Goal: Transaction & Acquisition: Purchase product/service

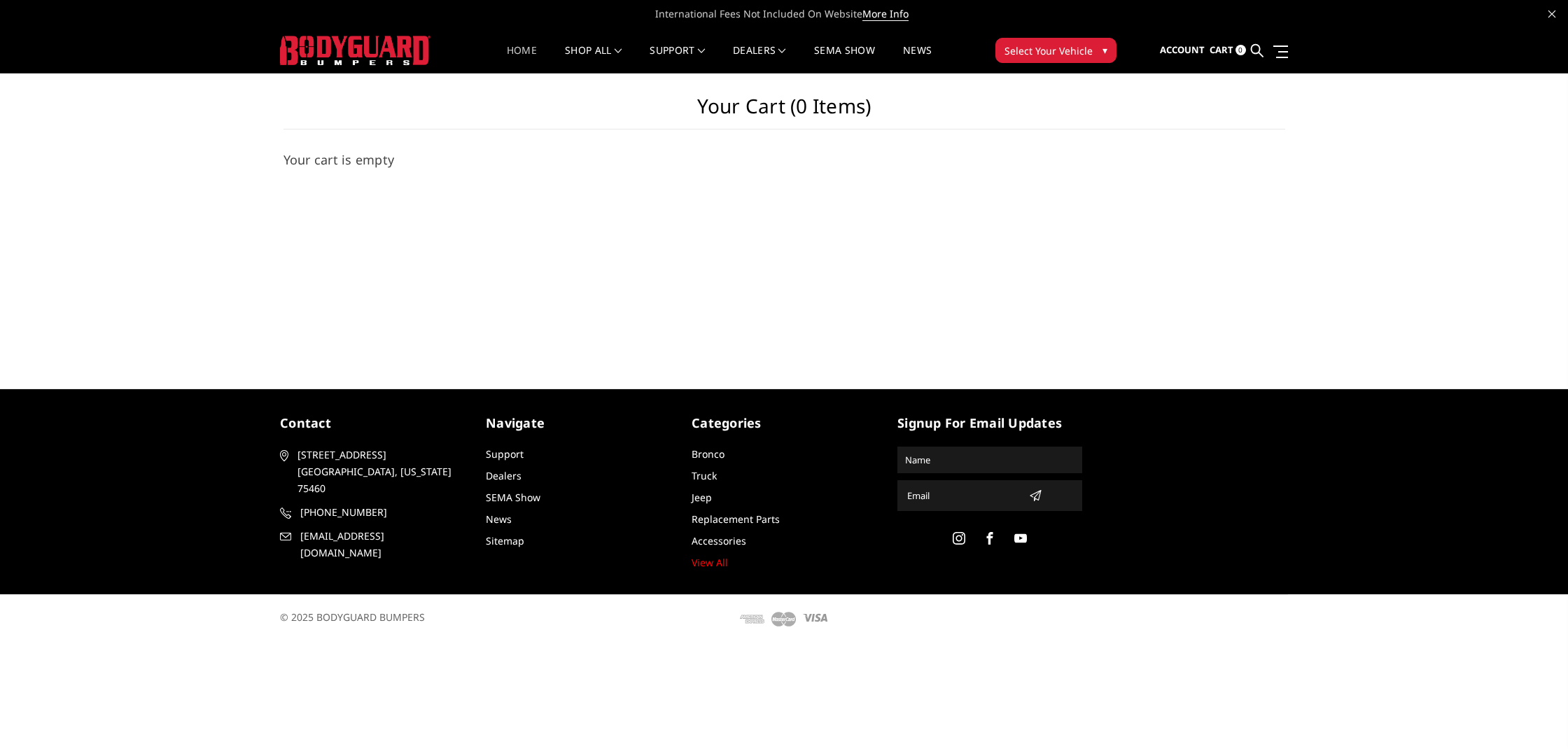
click at [509, 53] on link "Home" at bounding box center [522, 59] width 31 height 27
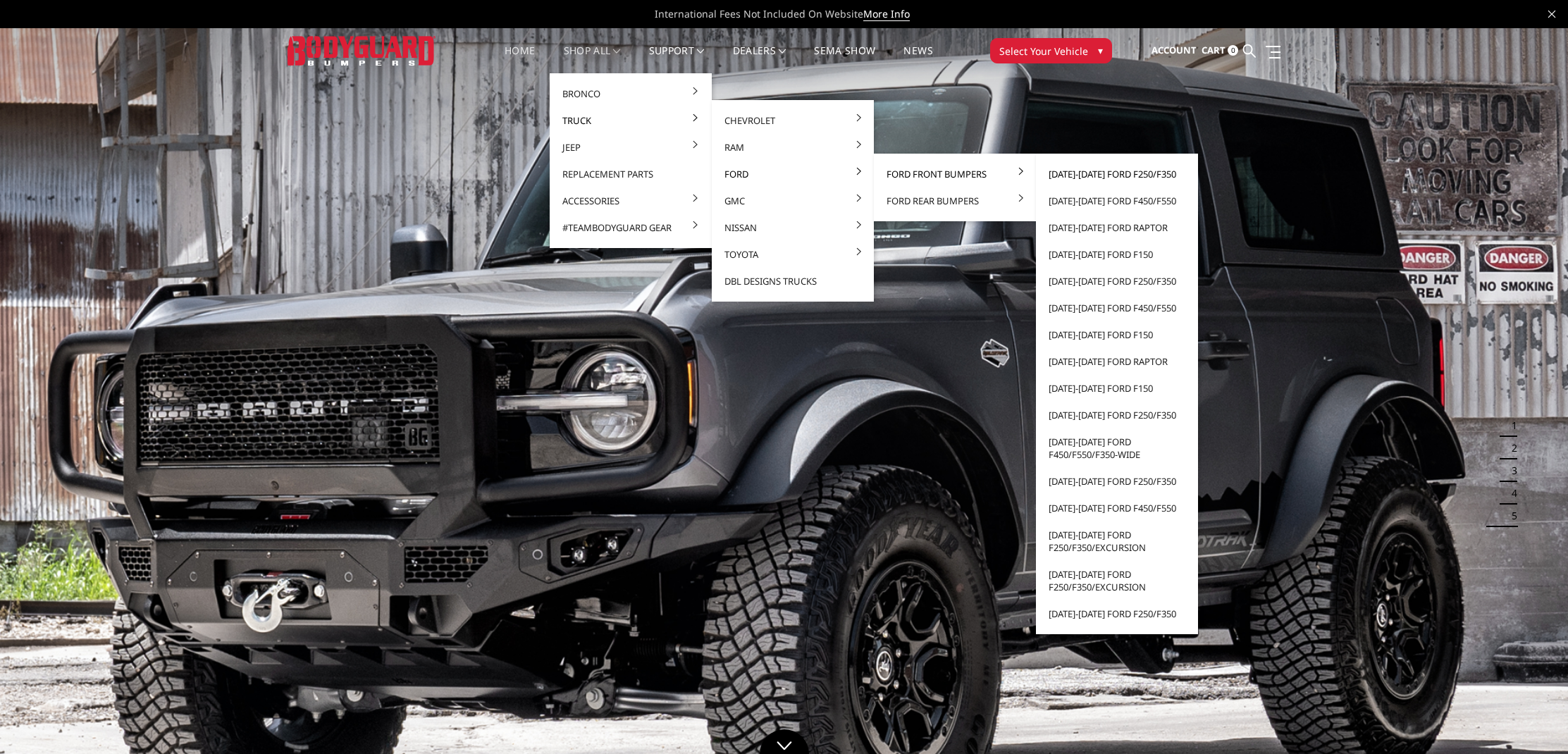
click at [1108, 176] on link "[DATE]-[DATE] Ford F250/F350" at bounding box center [1117, 174] width 151 height 27
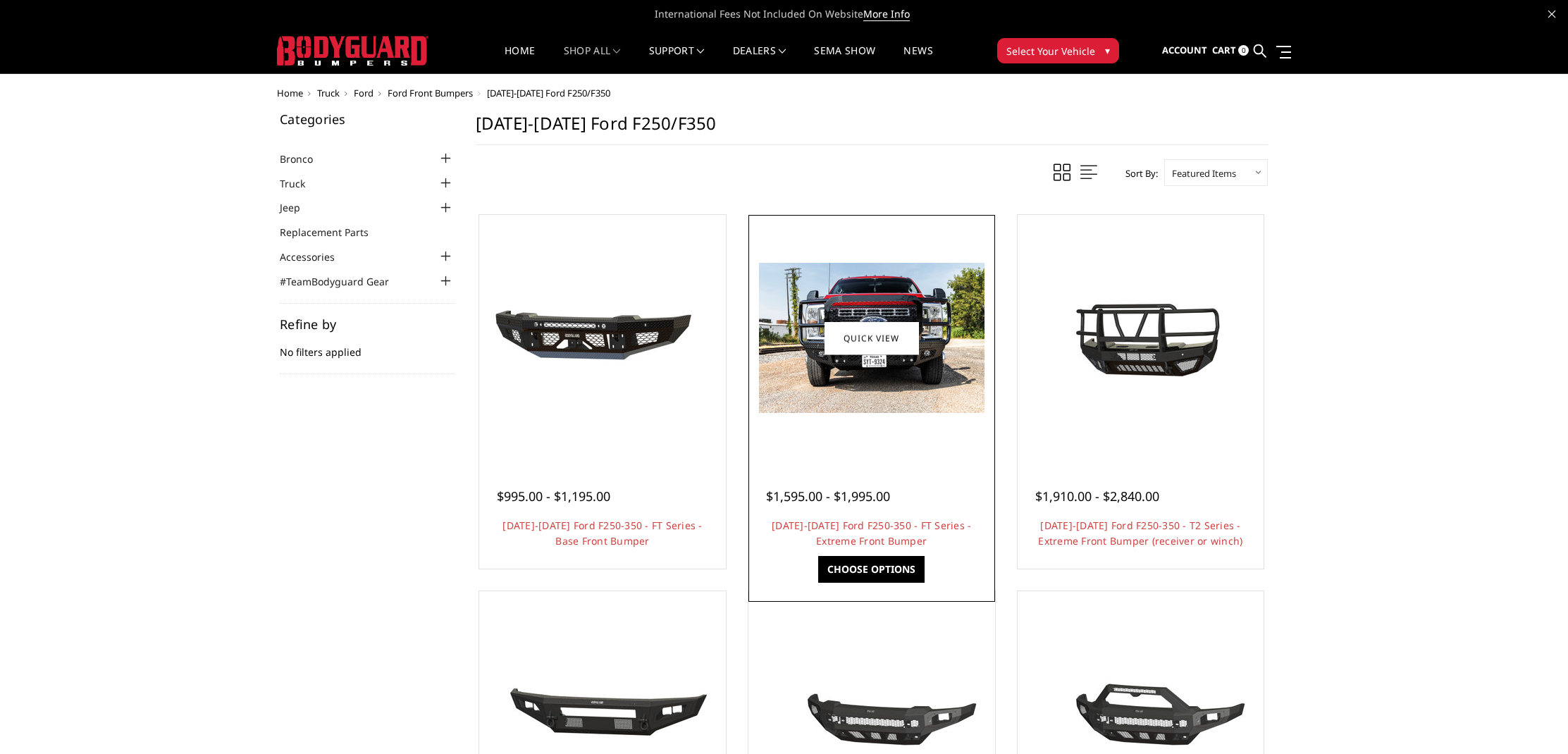
click at [847, 563] on link "Choose Options" at bounding box center [872, 570] width 107 height 27
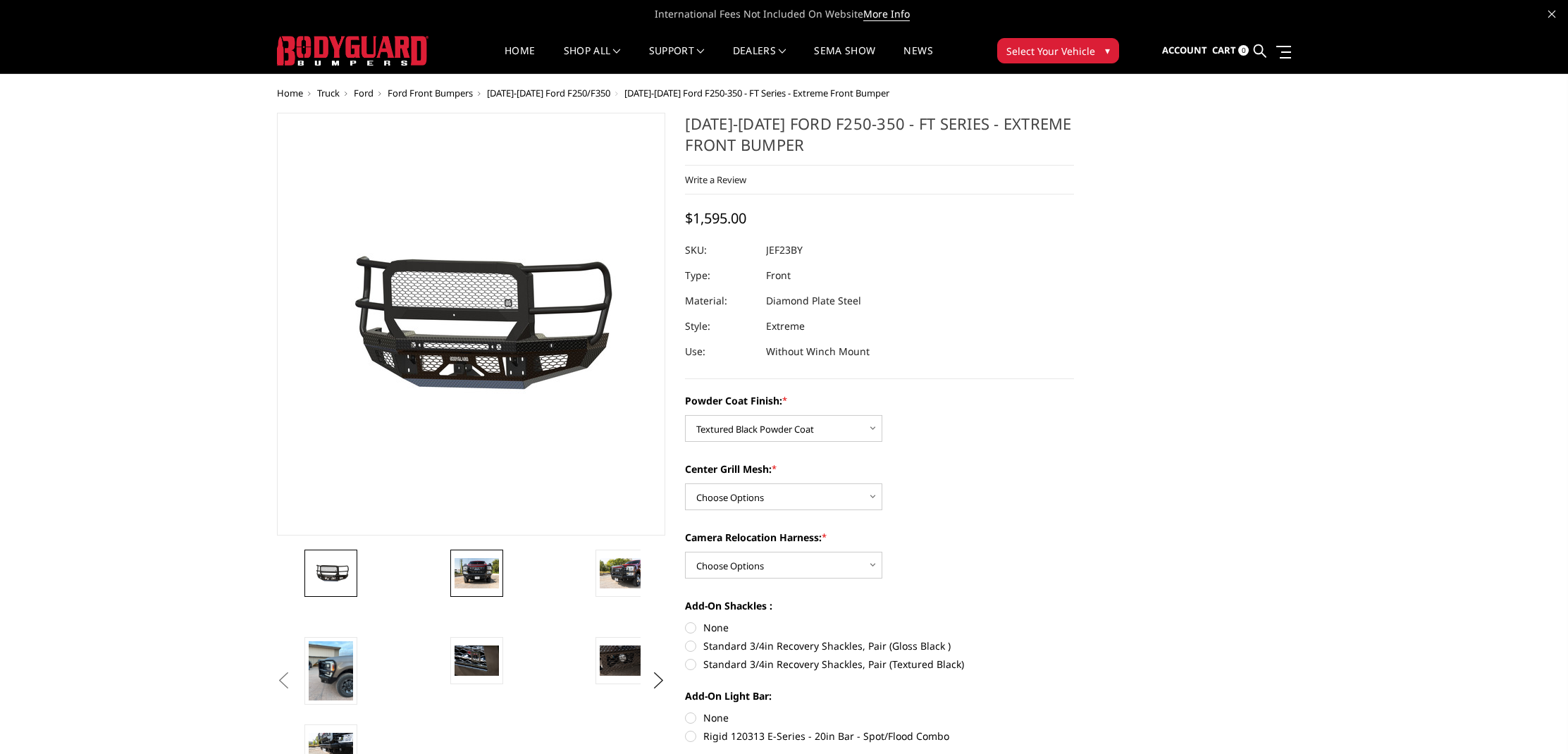
click at [486, 584] on img at bounding box center [477, 572] width 44 height 30
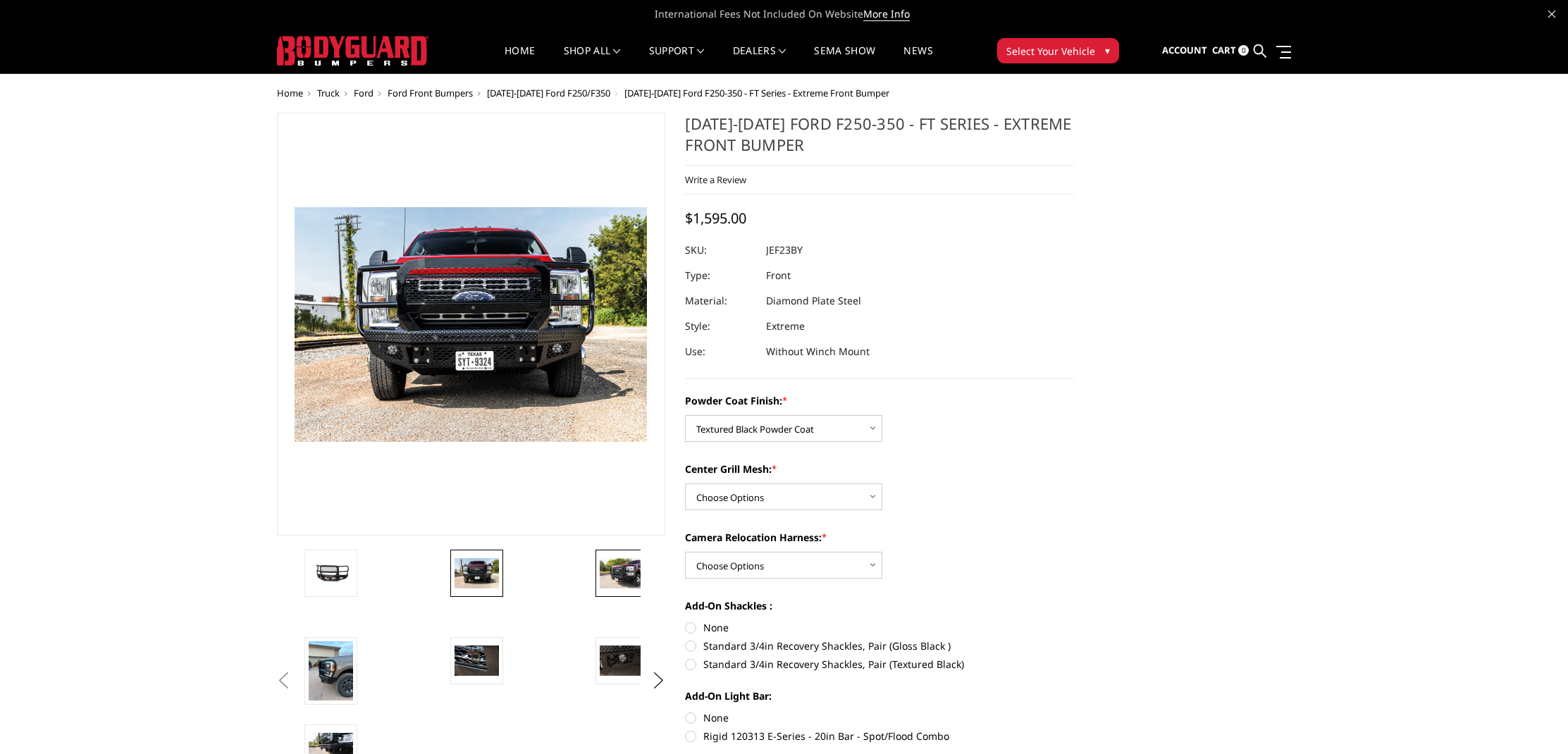
click at [614, 573] on img at bounding box center [621, 572] width 44 height 30
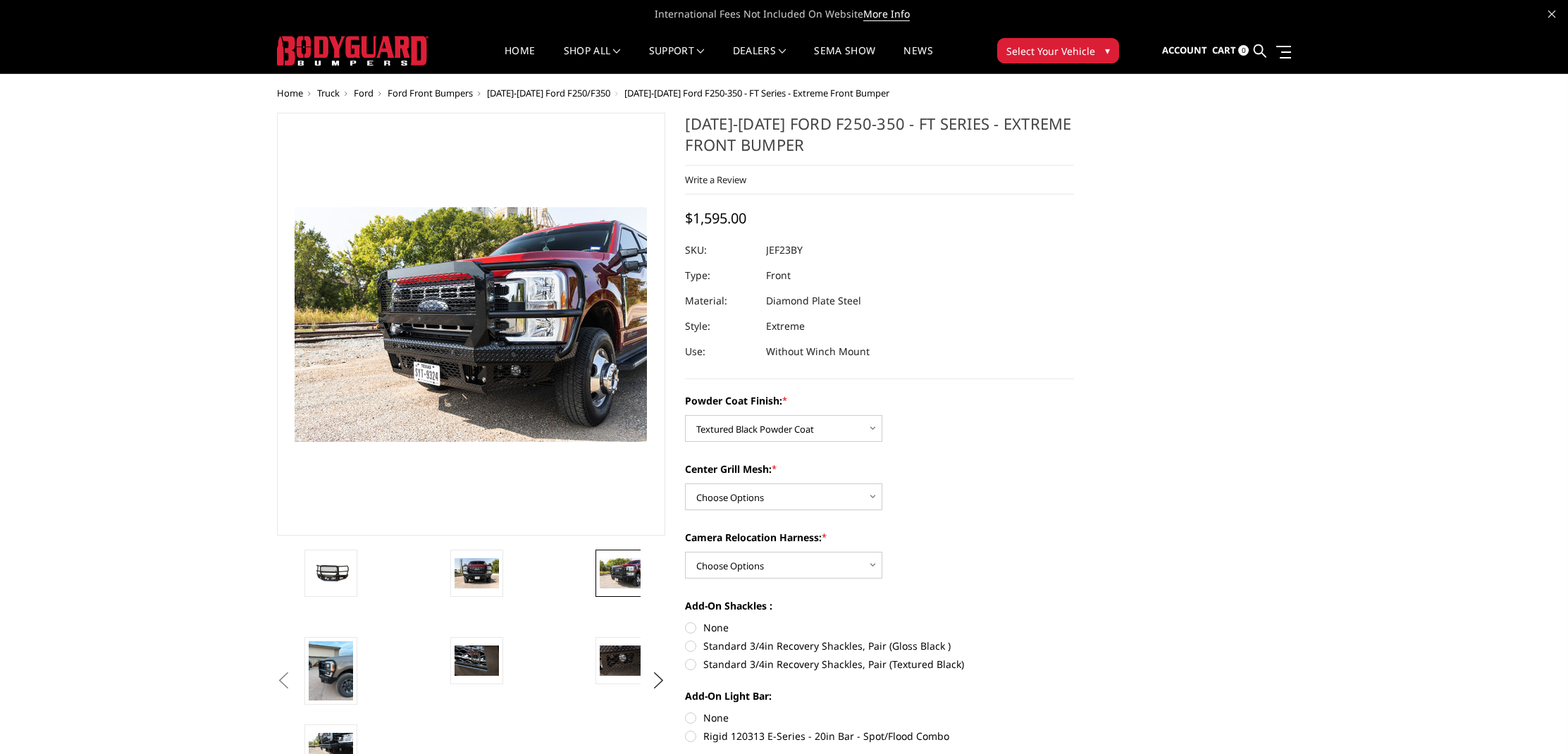
click at [371, 579] on li at bounding box center [374, 593] width 146 height 88
click at [346, 575] on img at bounding box center [330, 573] width 44 height 21
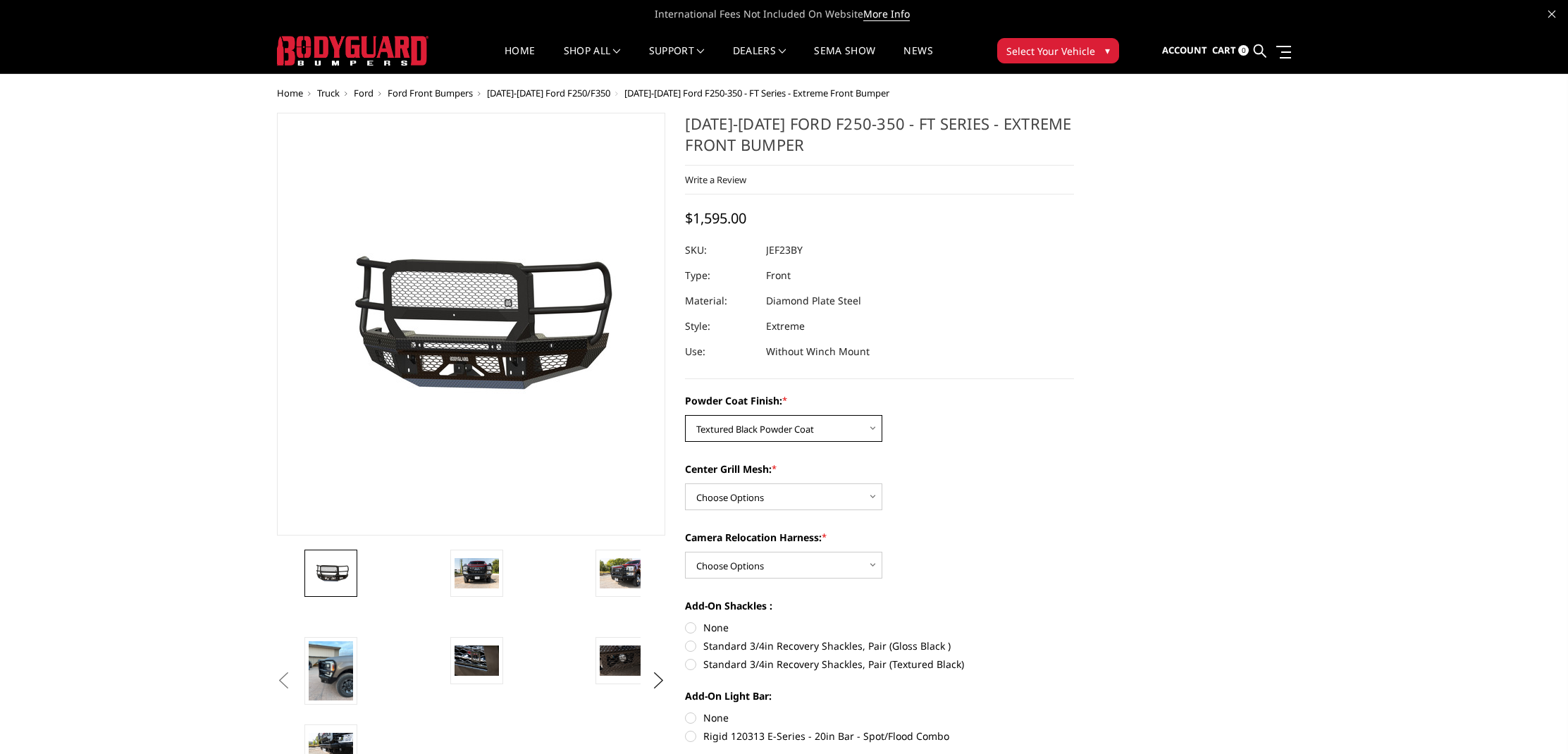
select select "3264"
select select "3267"
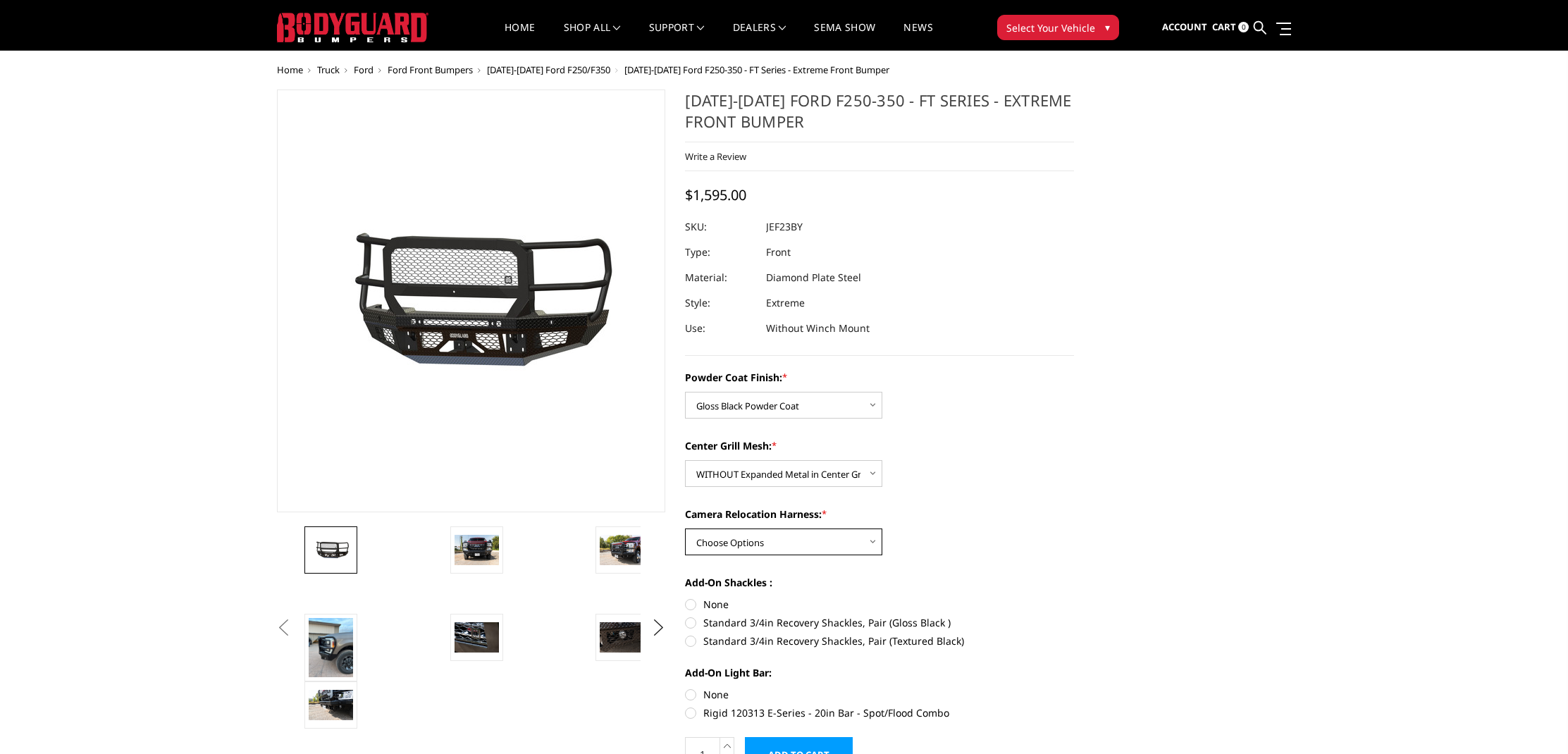
scroll to position [53, 0]
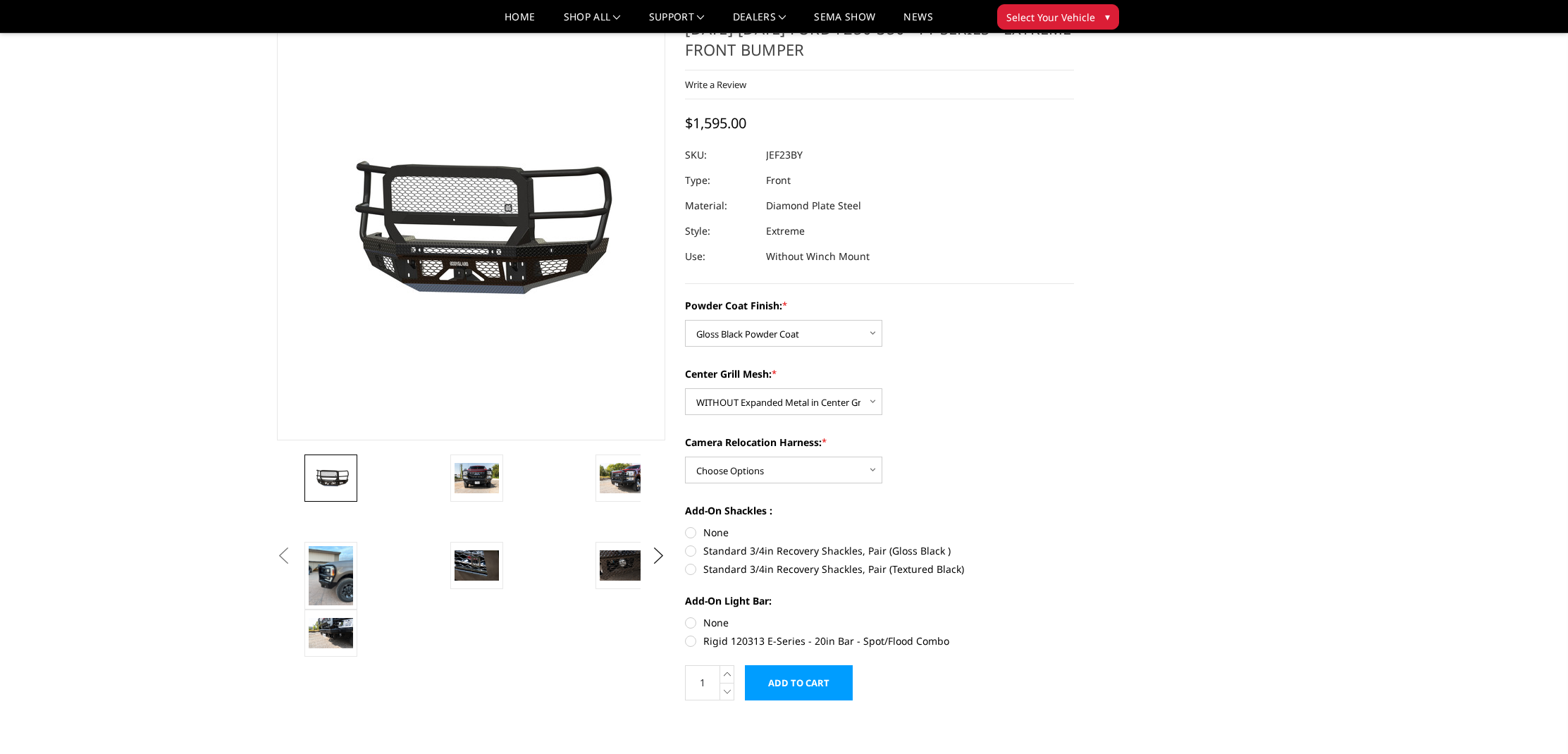
click at [693, 535] on label "None" at bounding box center [880, 533] width 389 height 14
click at [685, 525] on input "None" at bounding box center [685, 525] width 1 height 1
radio input "true"
click at [722, 625] on label "None" at bounding box center [880, 622] width 389 height 14
click at [685, 616] on input "None" at bounding box center [685, 615] width 1 height 1
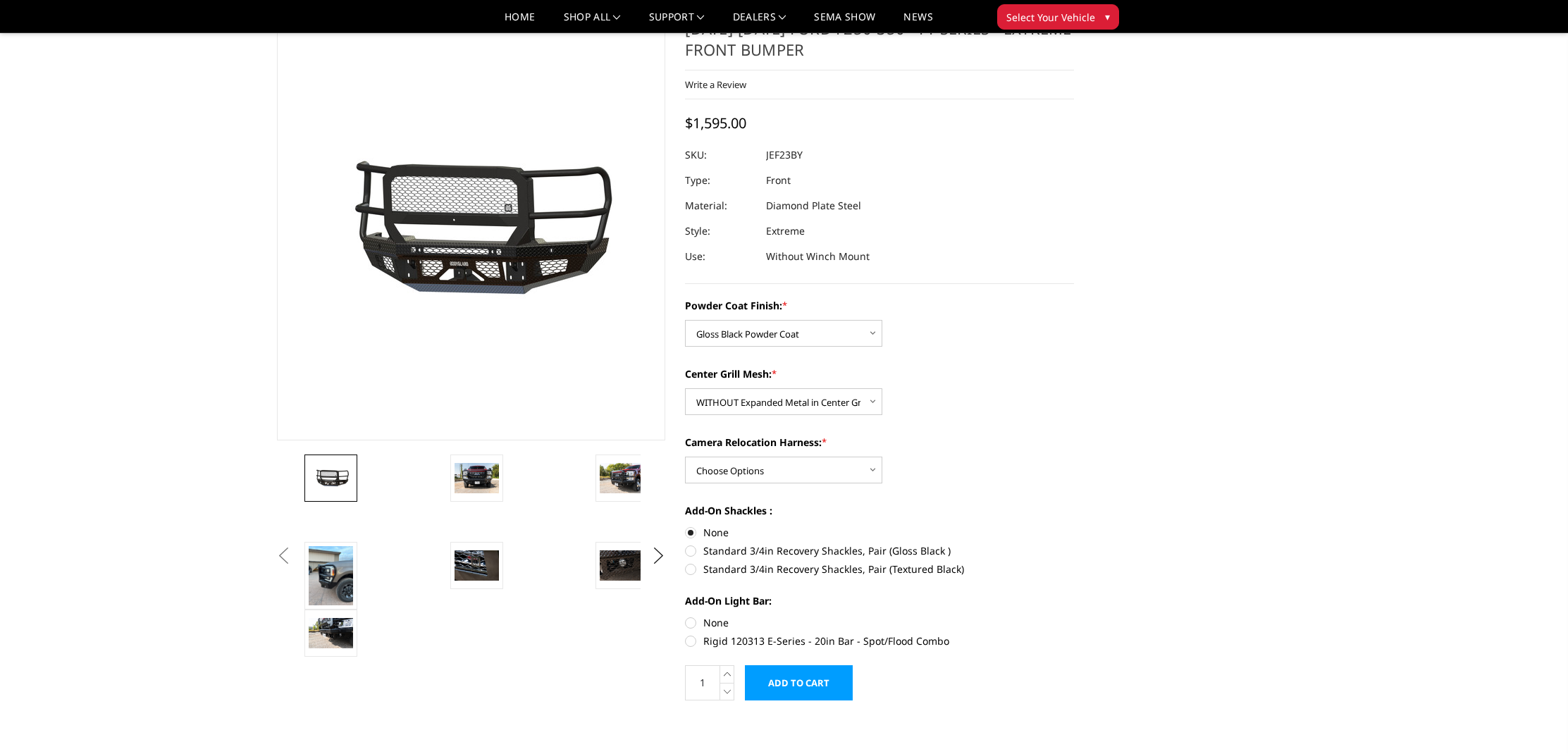
radio input "true"
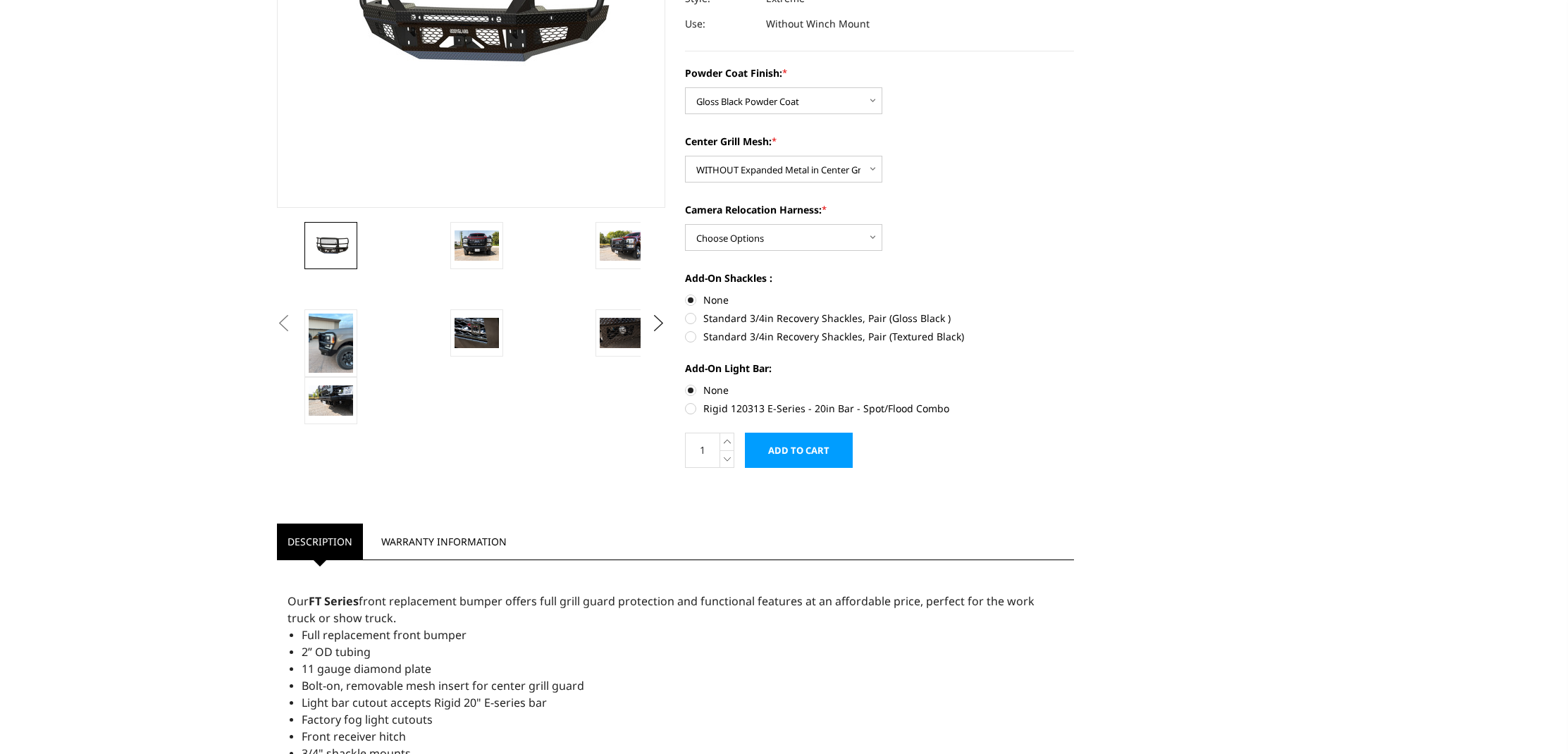
scroll to position [0, 0]
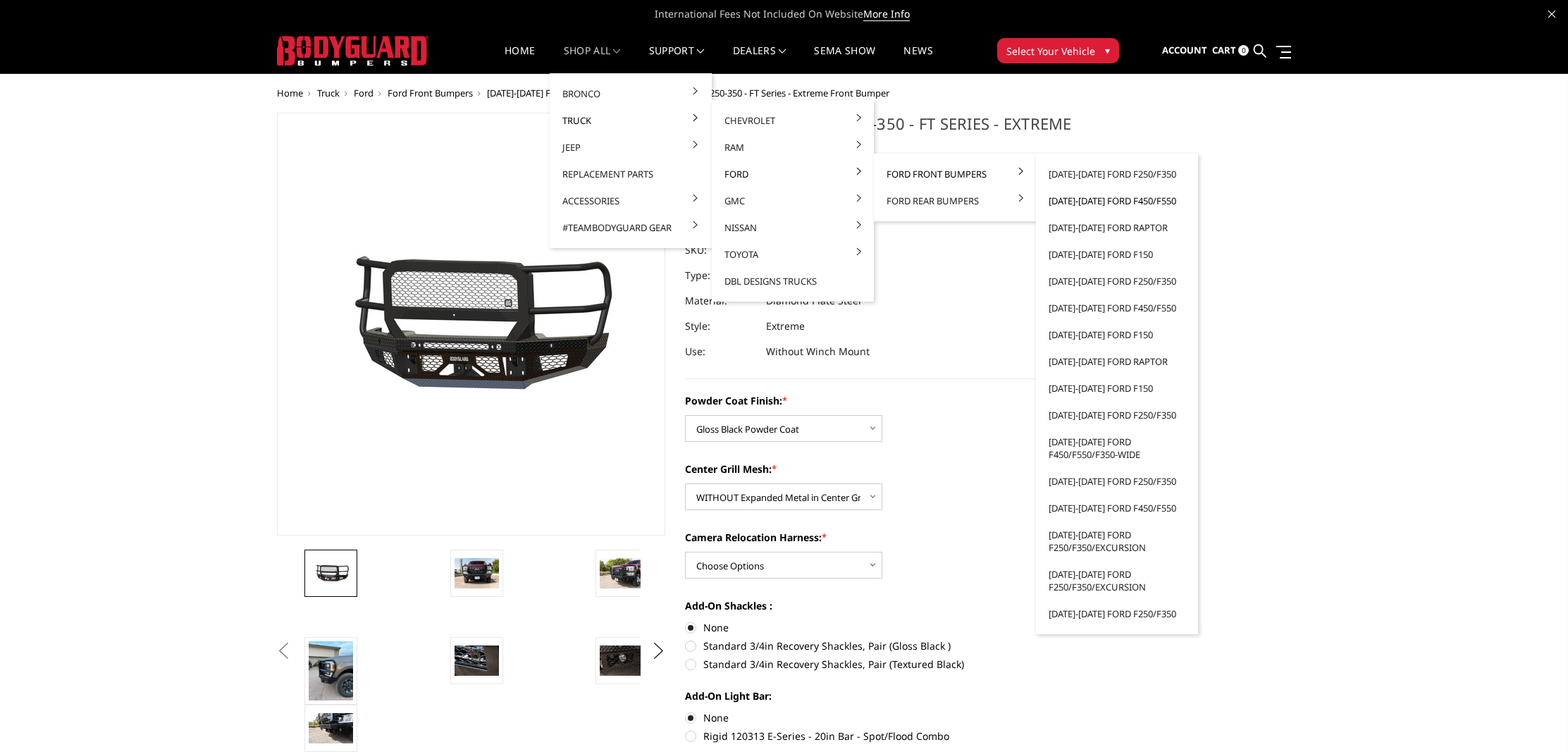
click at [1086, 199] on link "[DATE]-[DATE] Ford F450/F550" at bounding box center [1117, 201] width 151 height 27
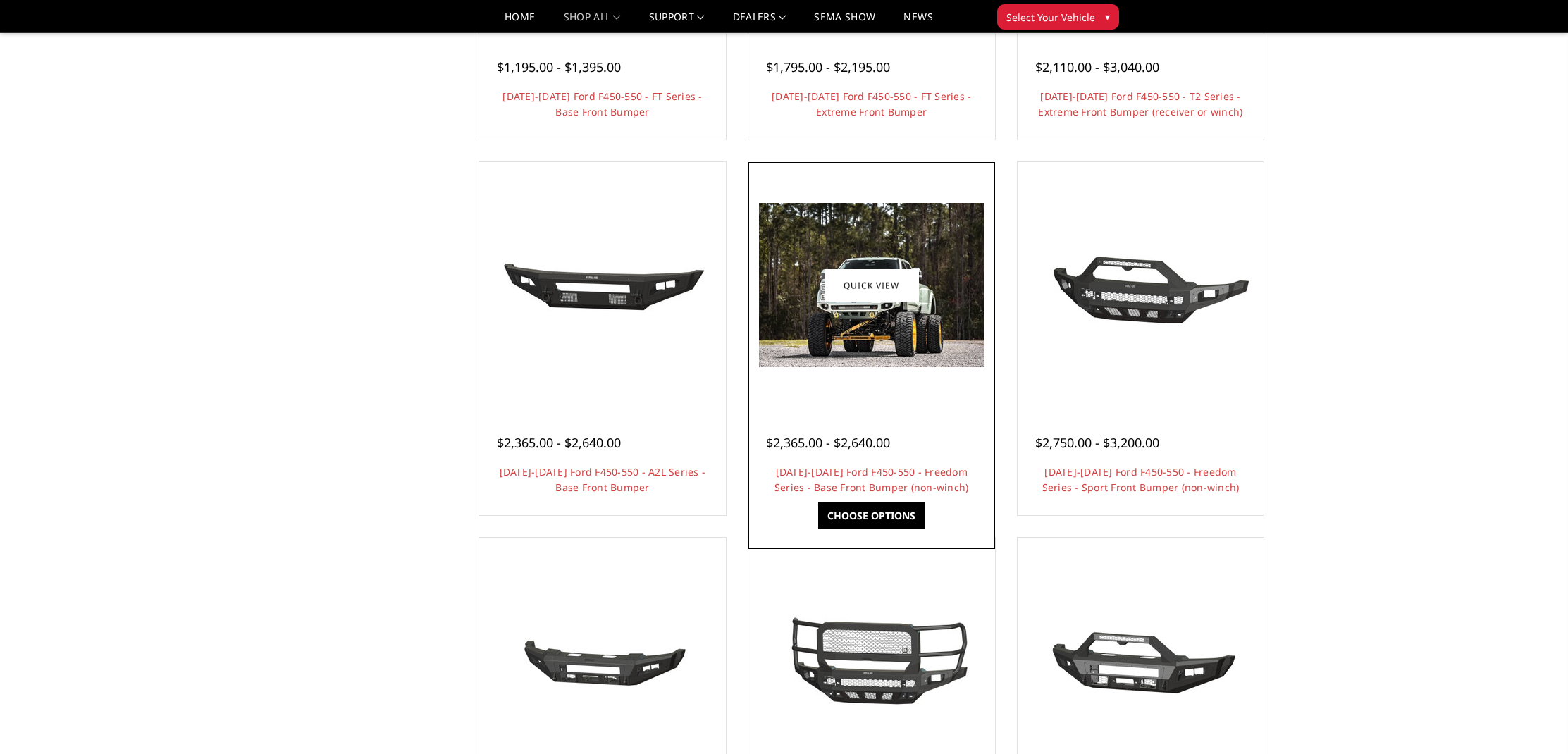
scroll to position [220, 0]
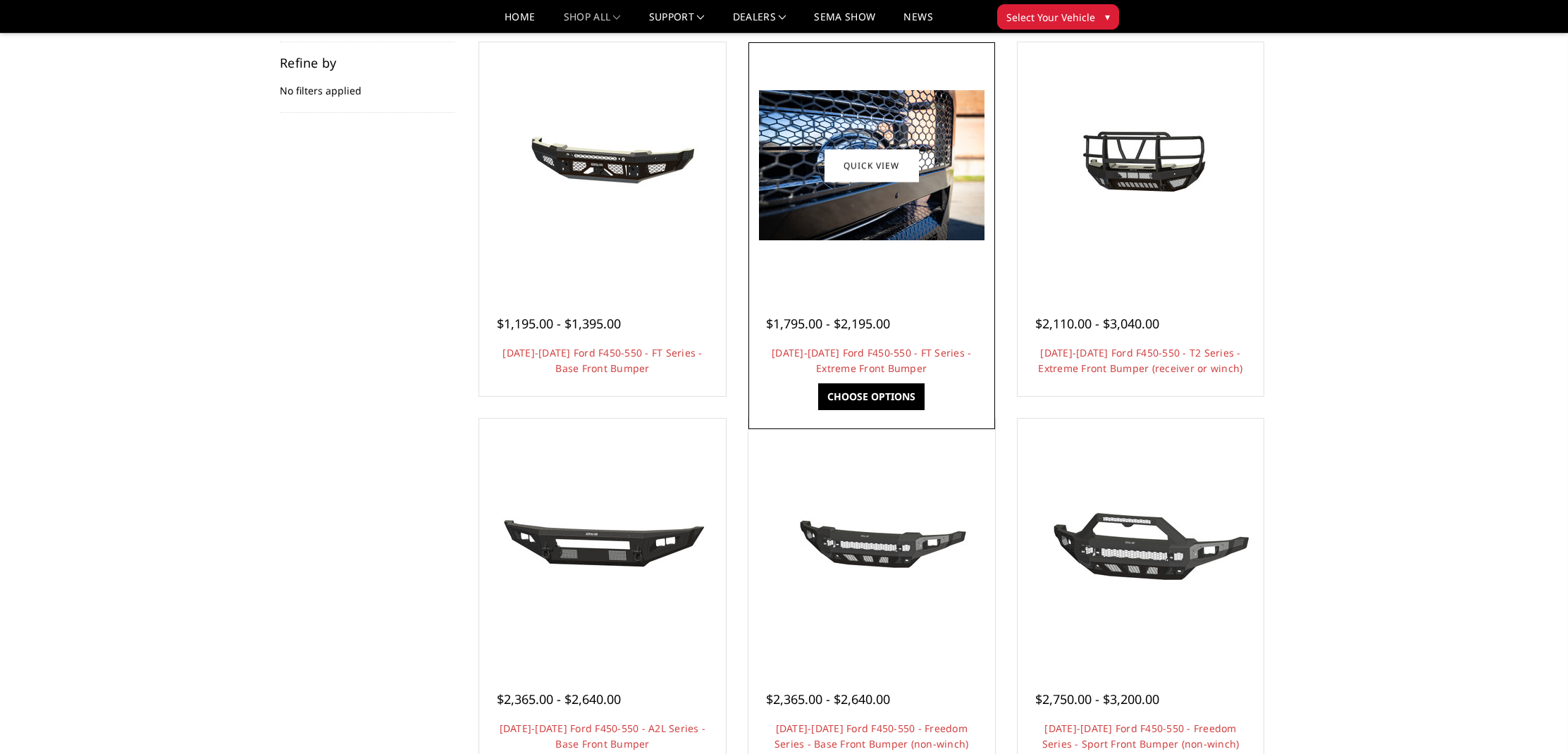
click at [922, 266] on div at bounding box center [872, 165] width 240 height 240
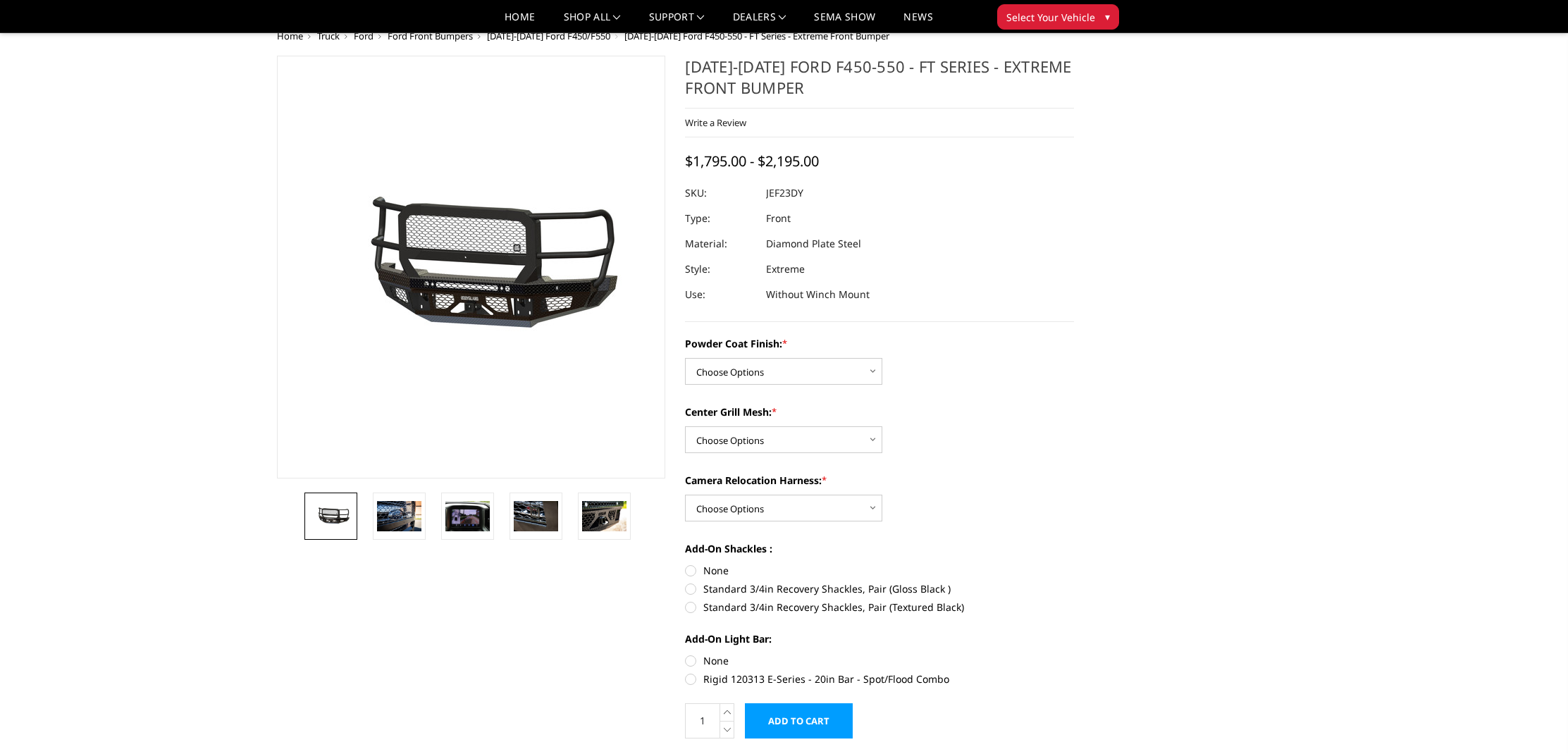
scroll to position [69, 0]
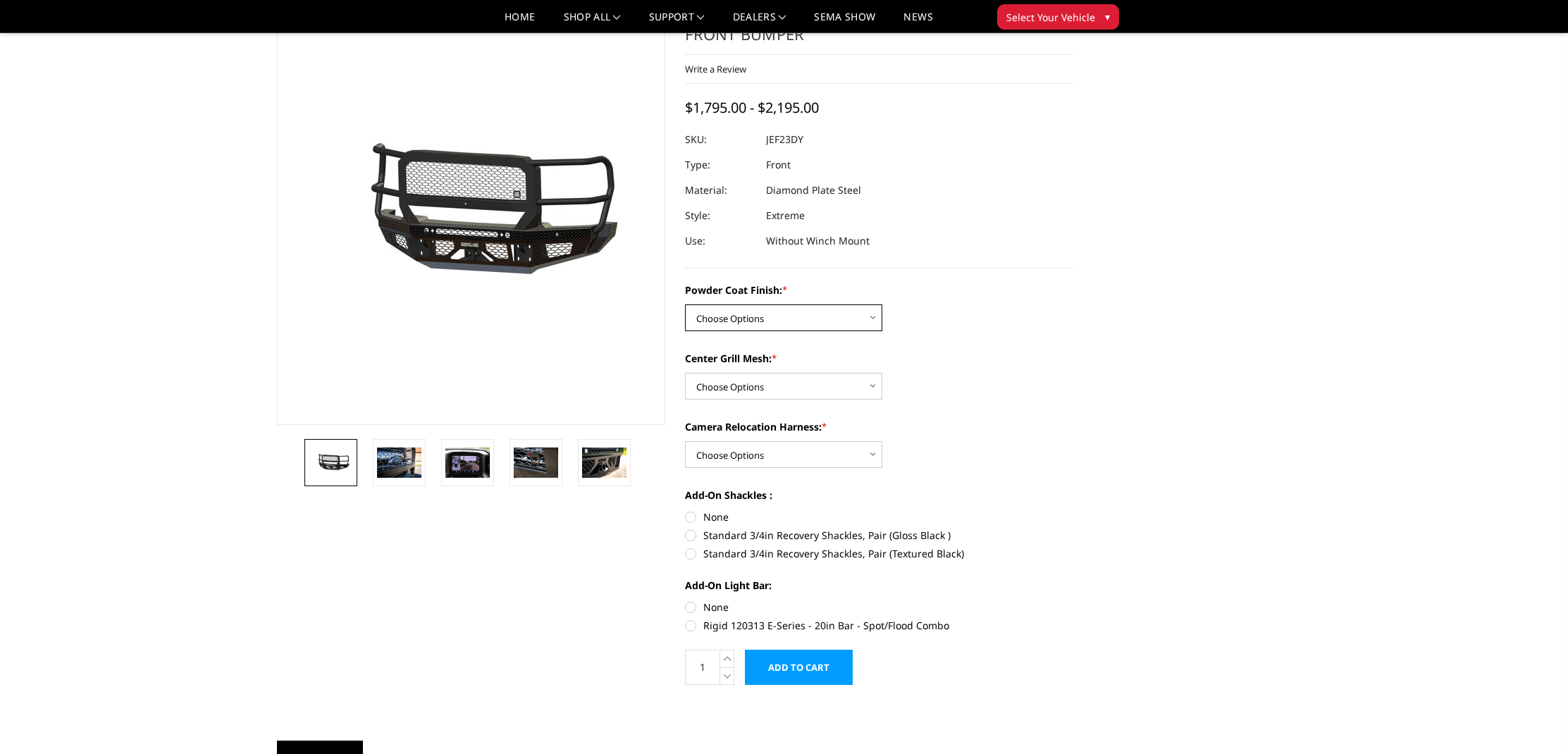
select select "3271"
select select "3274"
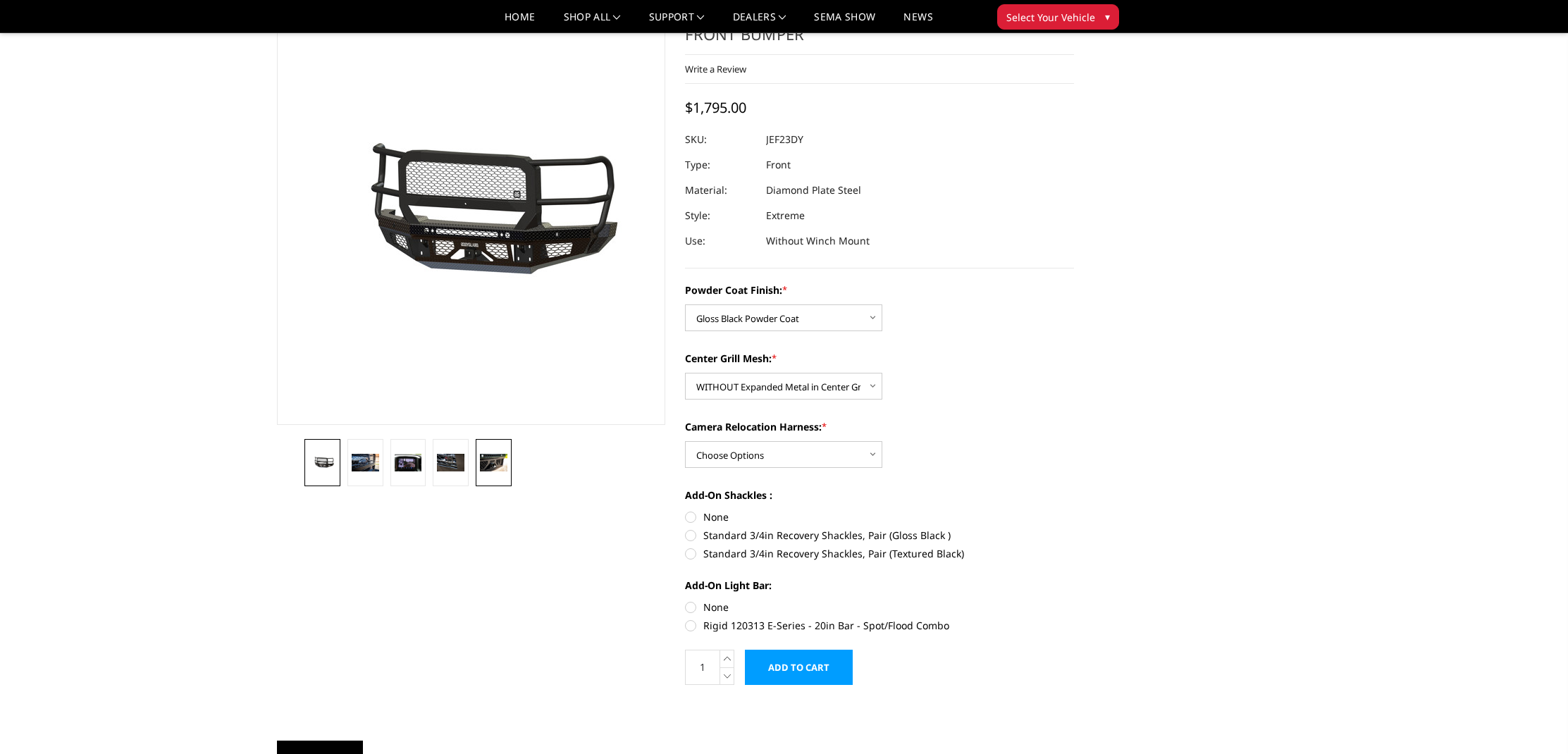
click at [502, 468] on img at bounding box center [494, 463] width 27 height 18
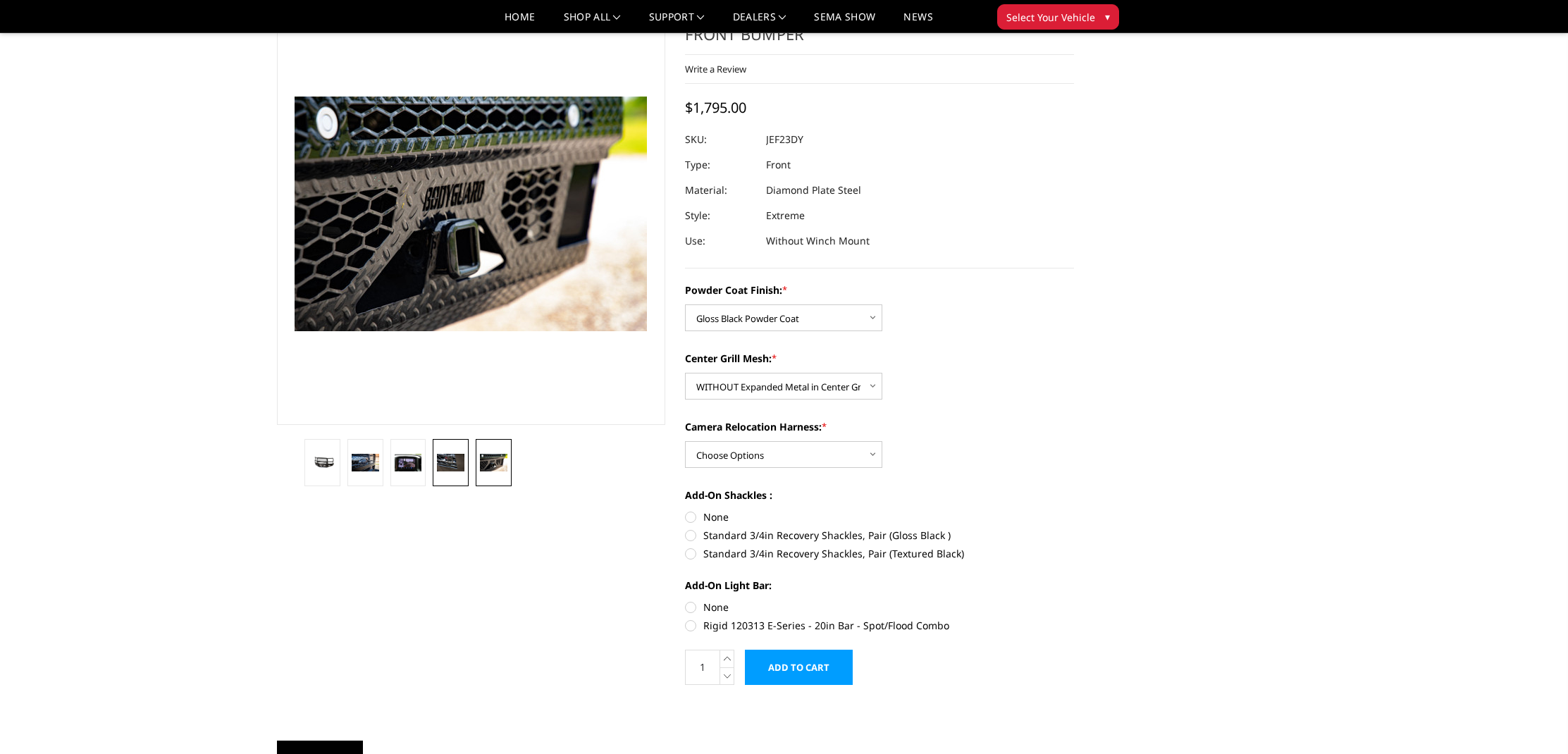
click at [451, 465] on img at bounding box center [450, 463] width 27 height 18
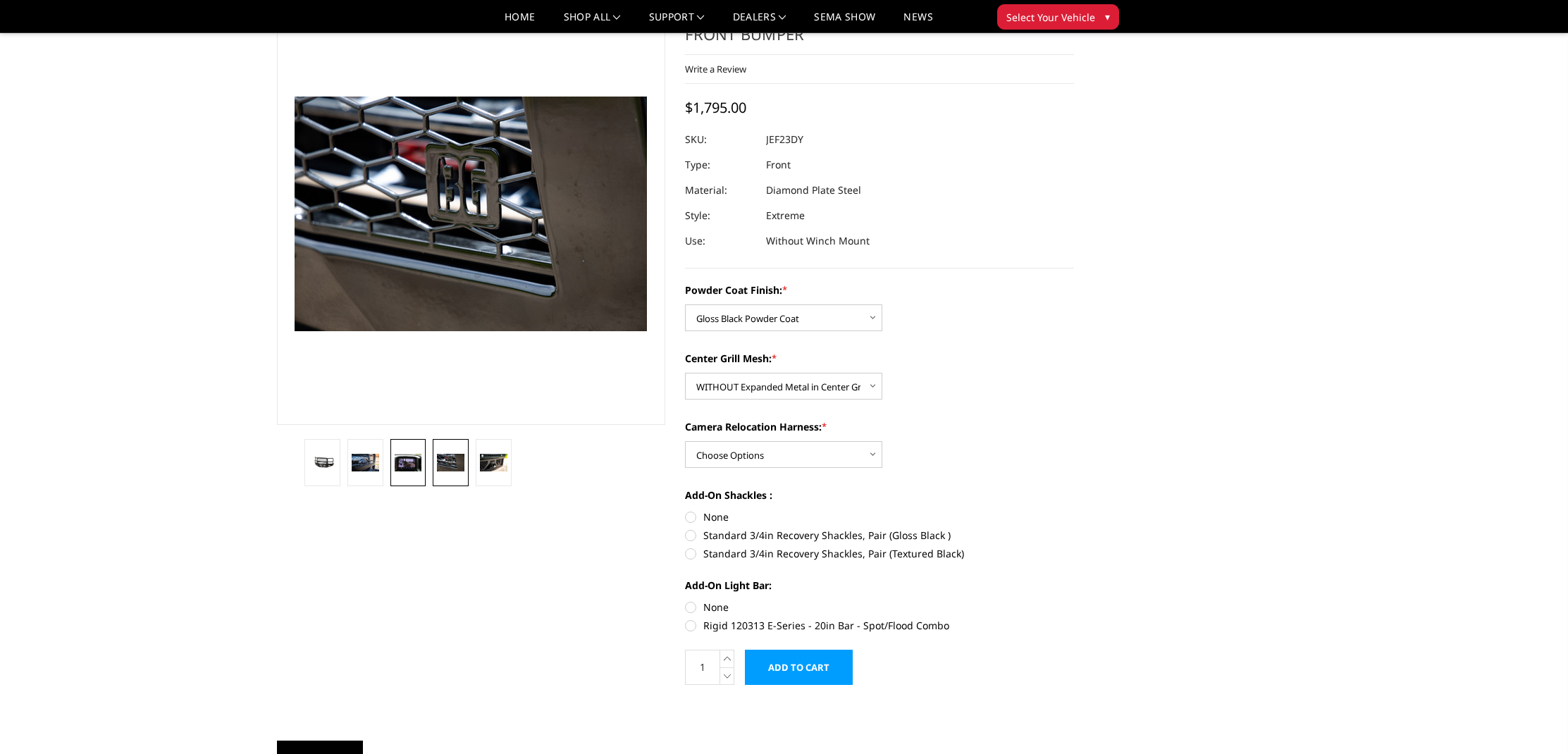
click at [414, 461] on img at bounding box center [409, 463] width 27 height 18
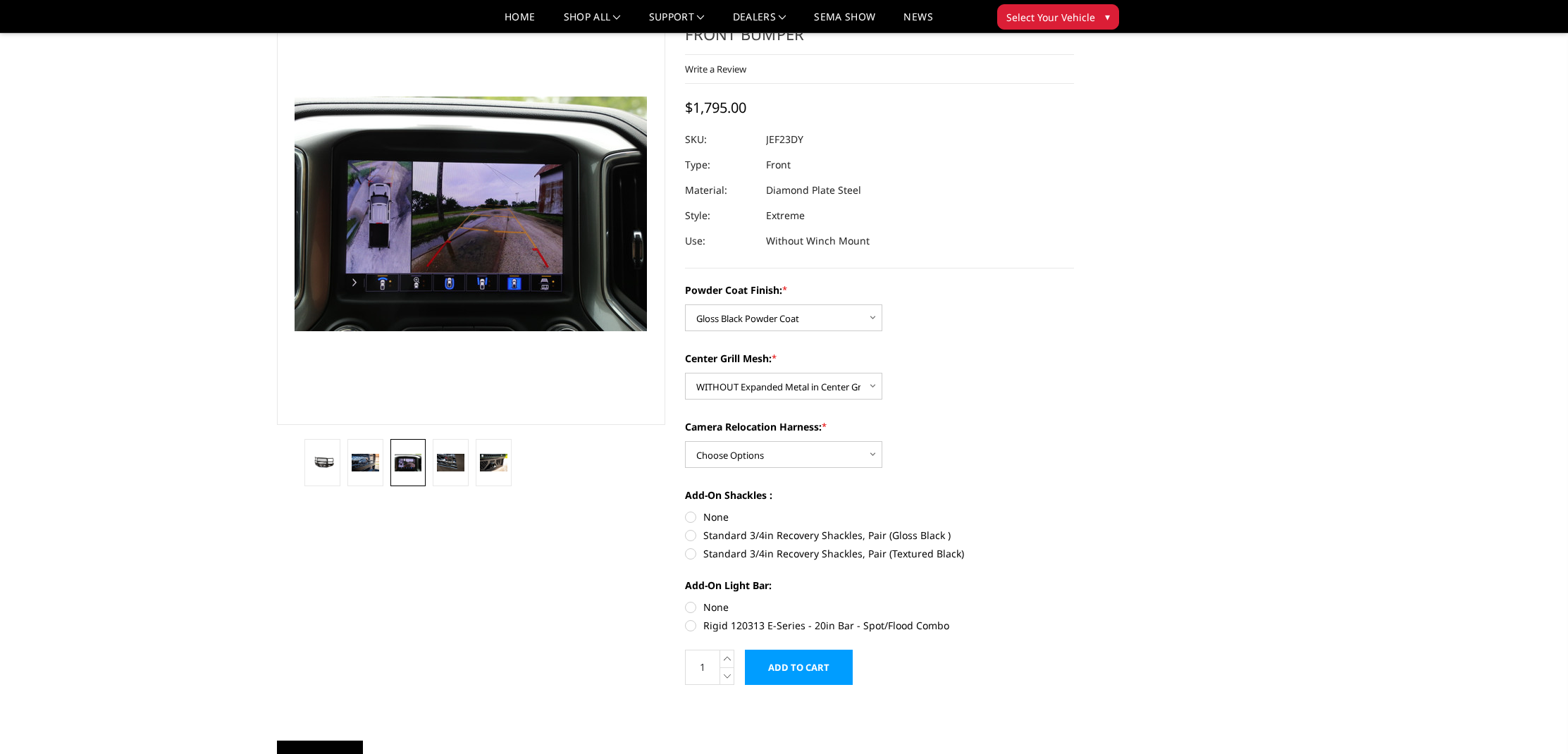
click at [385, 461] on li at bounding box center [365, 463] width 43 height 47
click at [351, 459] on link at bounding box center [365, 463] width 36 height 47
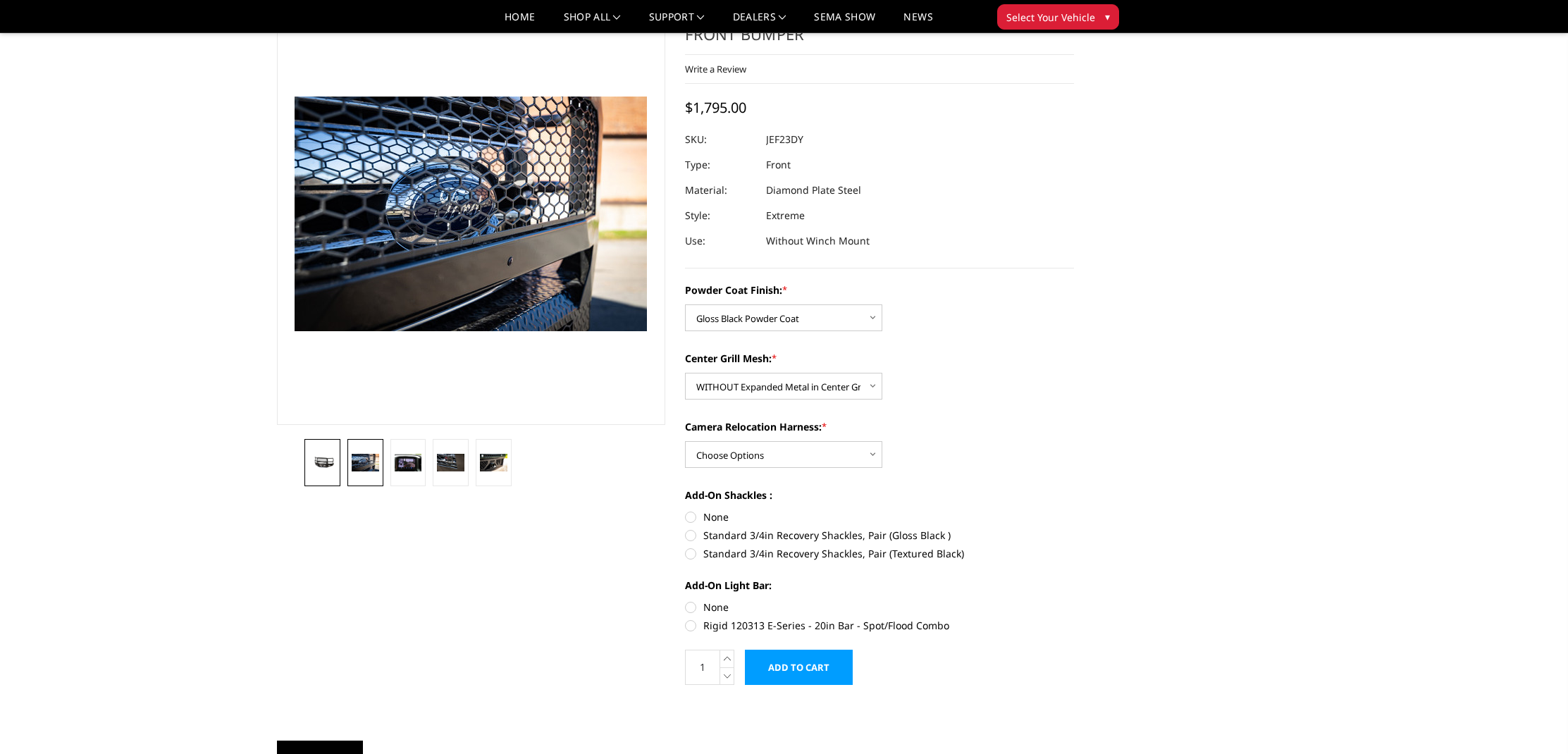
click at [326, 456] on link at bounding box center [323, 463] width 36 height 47
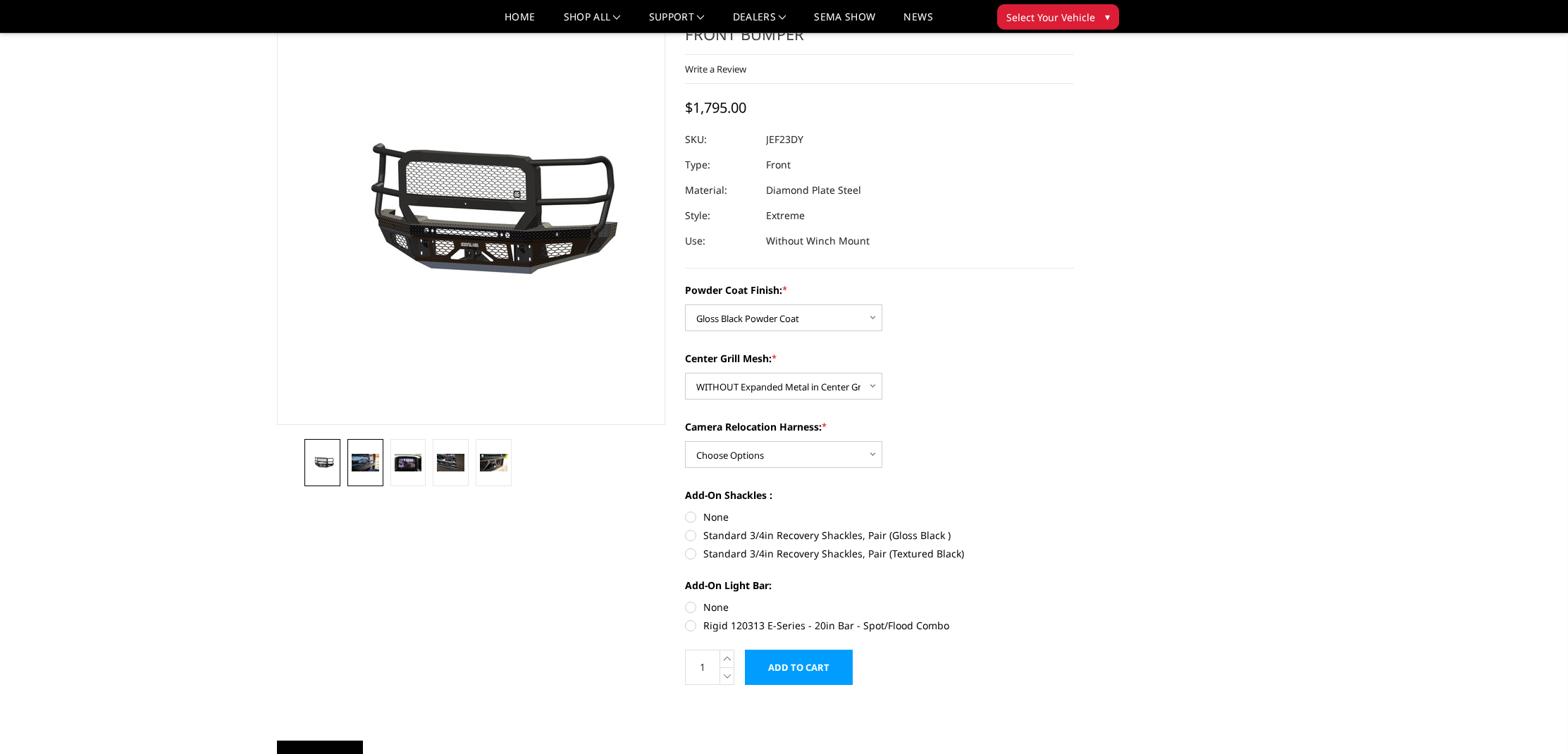
click at [373, 451] on link at bounding box center [365, 463] width 36 height 47
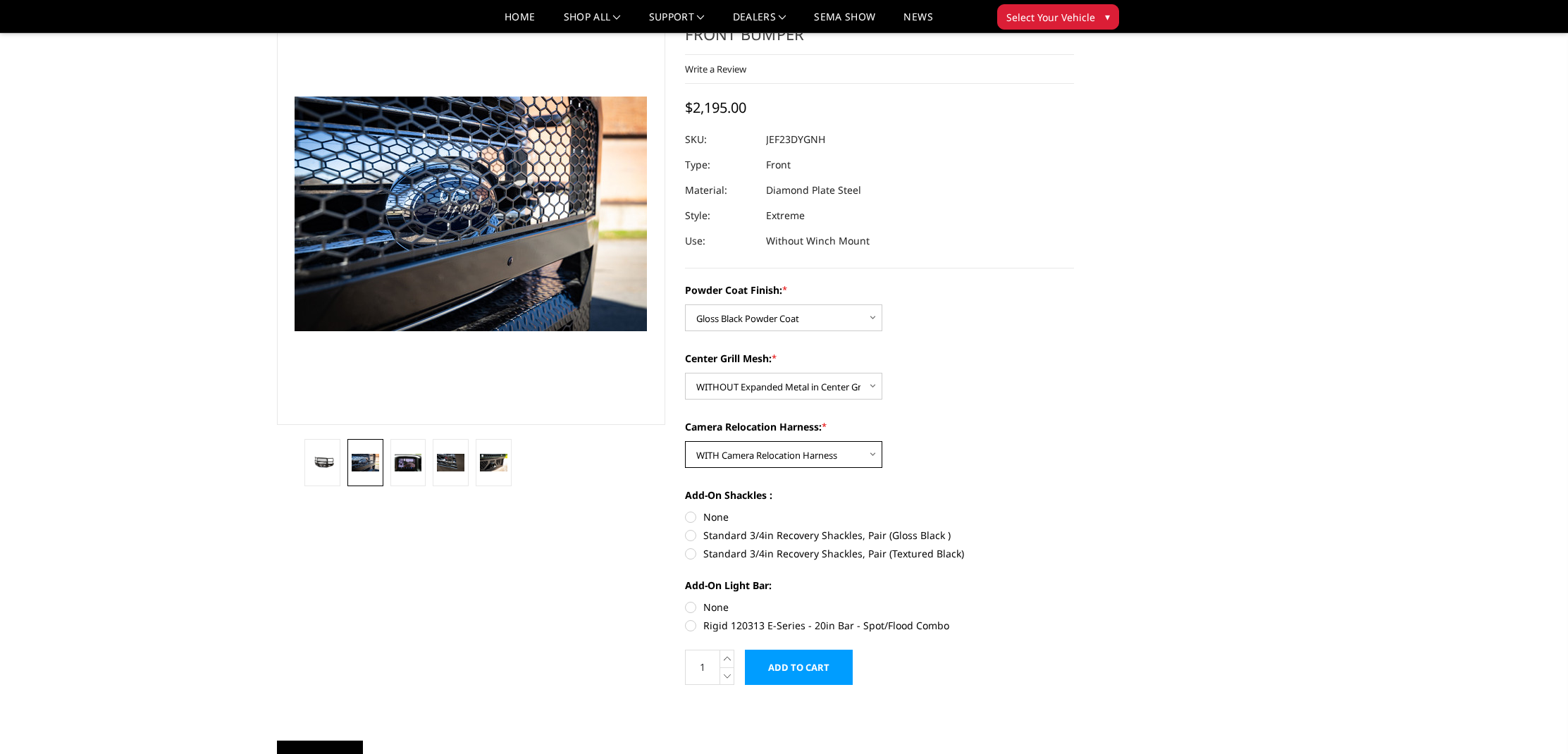
select select "3276"
click at [467, 462] on link at bounding box center [451, 463] width 36 height 47
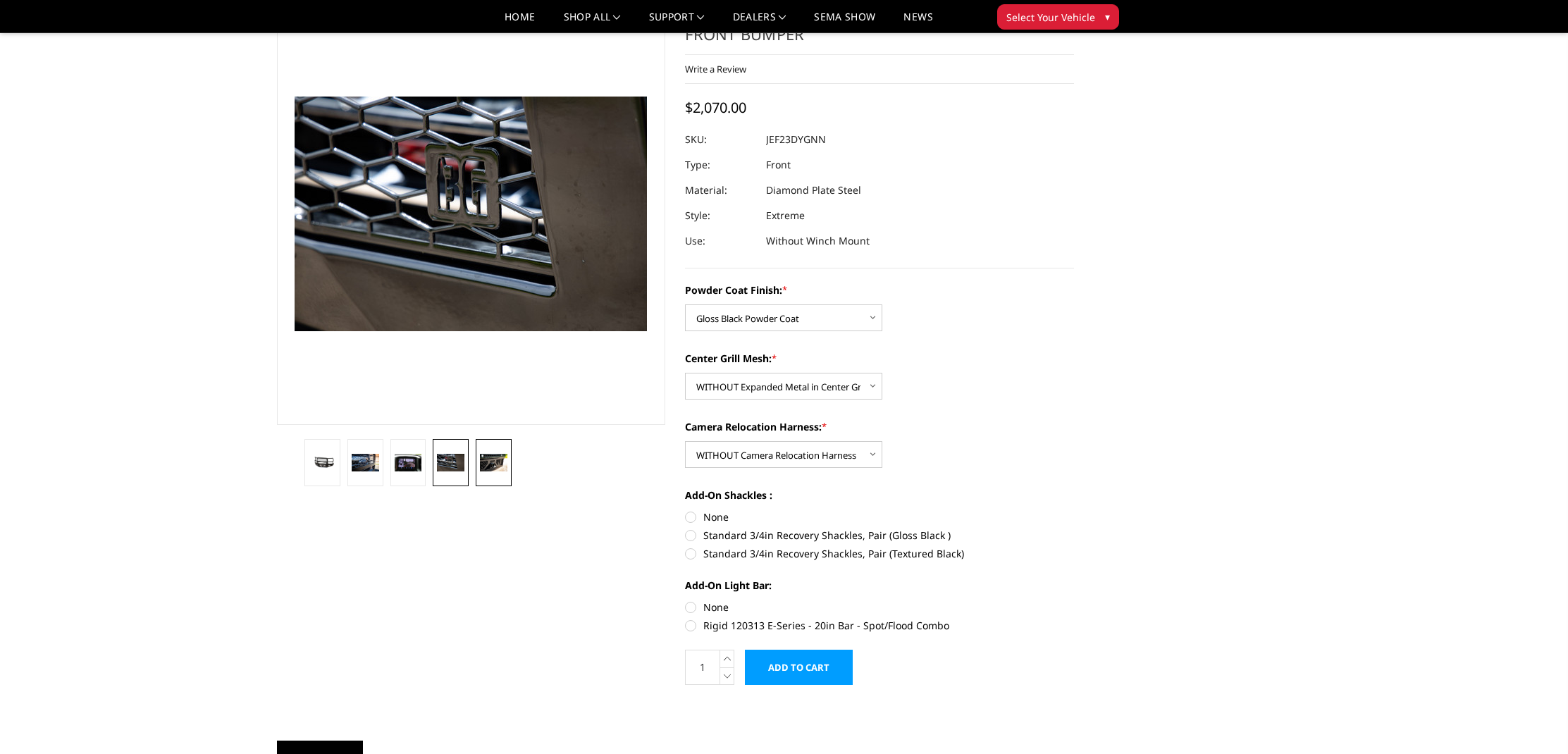
click at [489, 464] on img at bounding box center [494, 463] width 27 height 18
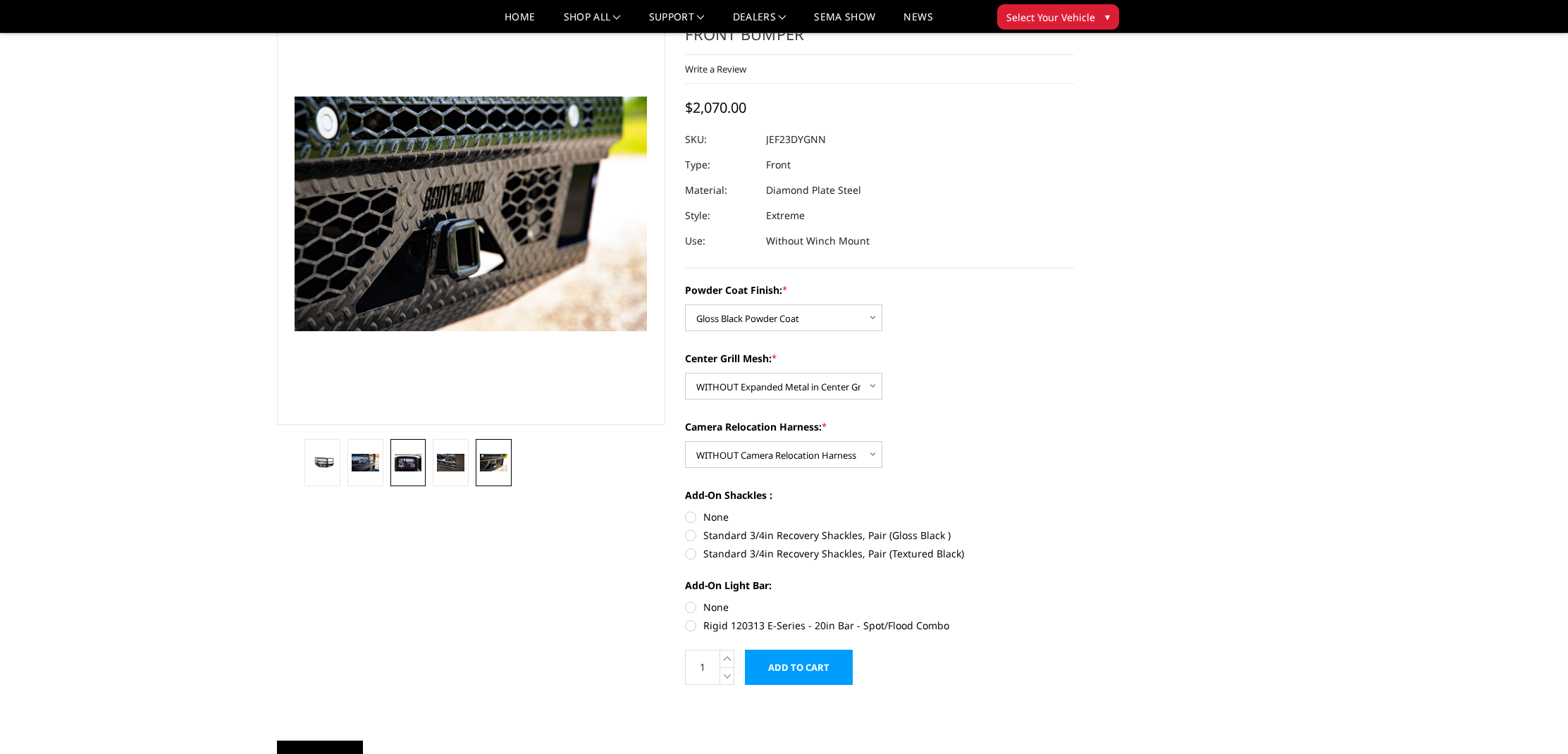
click at [406, 465] on img at bounding box center [409, 463] width 27 height 18
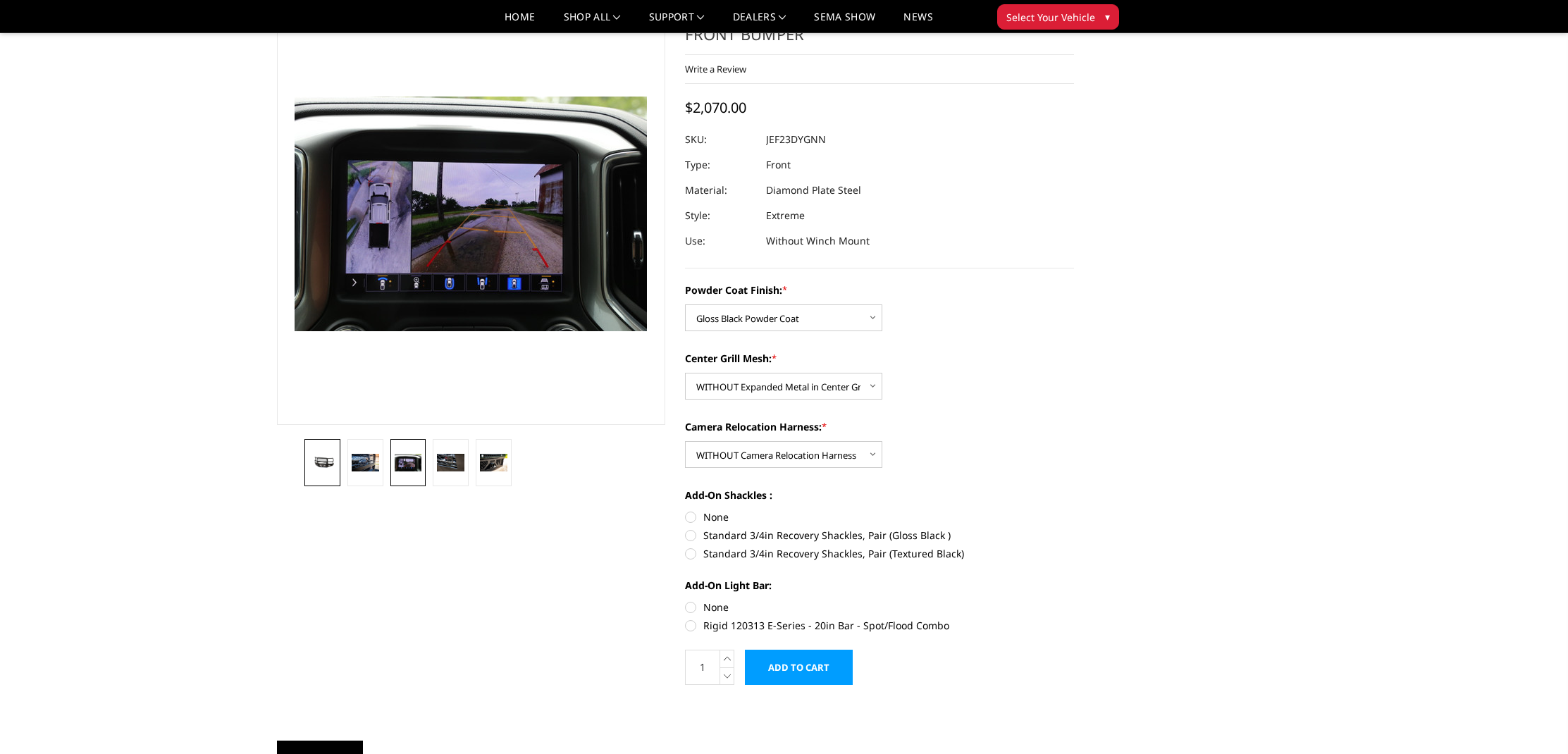
click at [334, 466] on img at bounding box center [322, 462] width 27 height 13
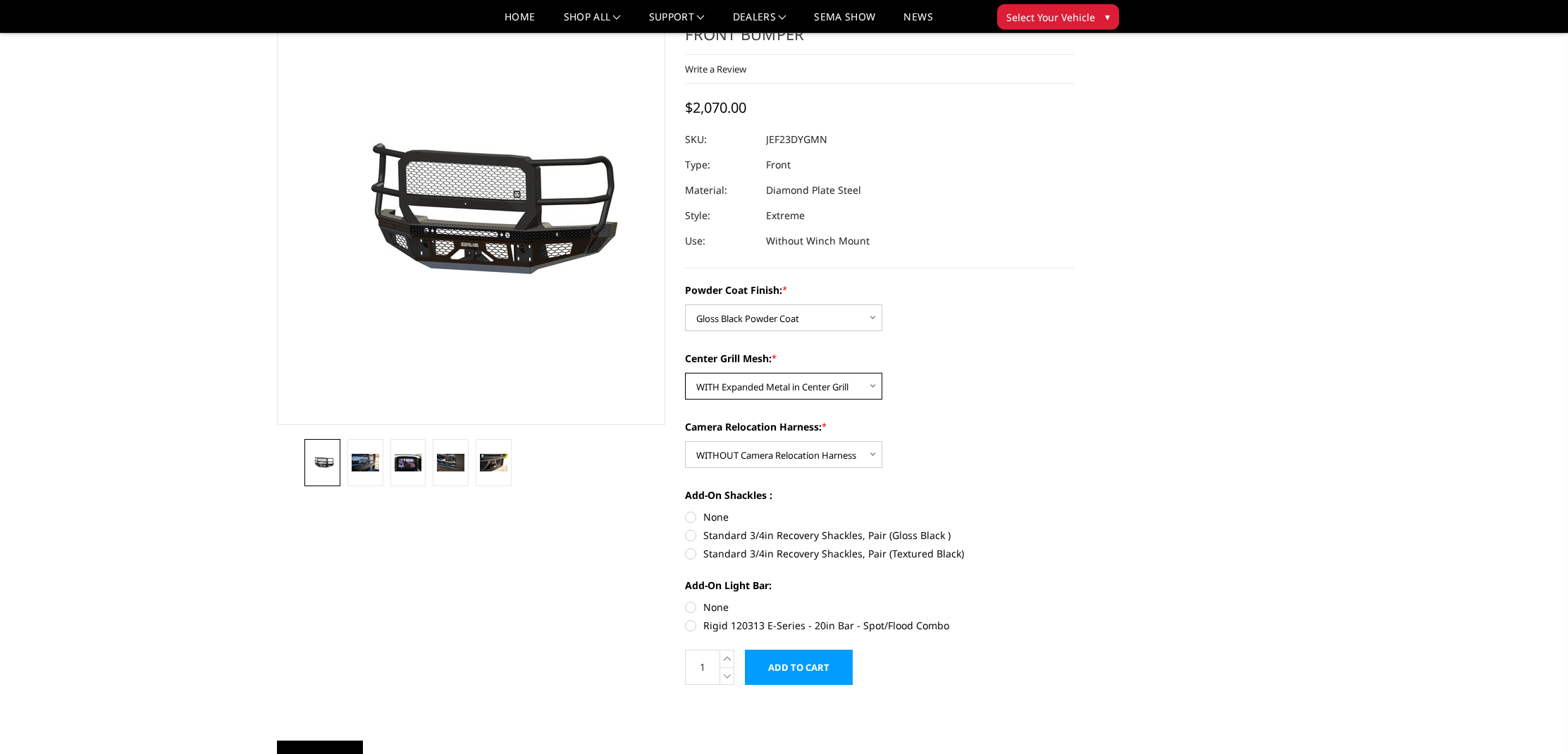
select select "3274"
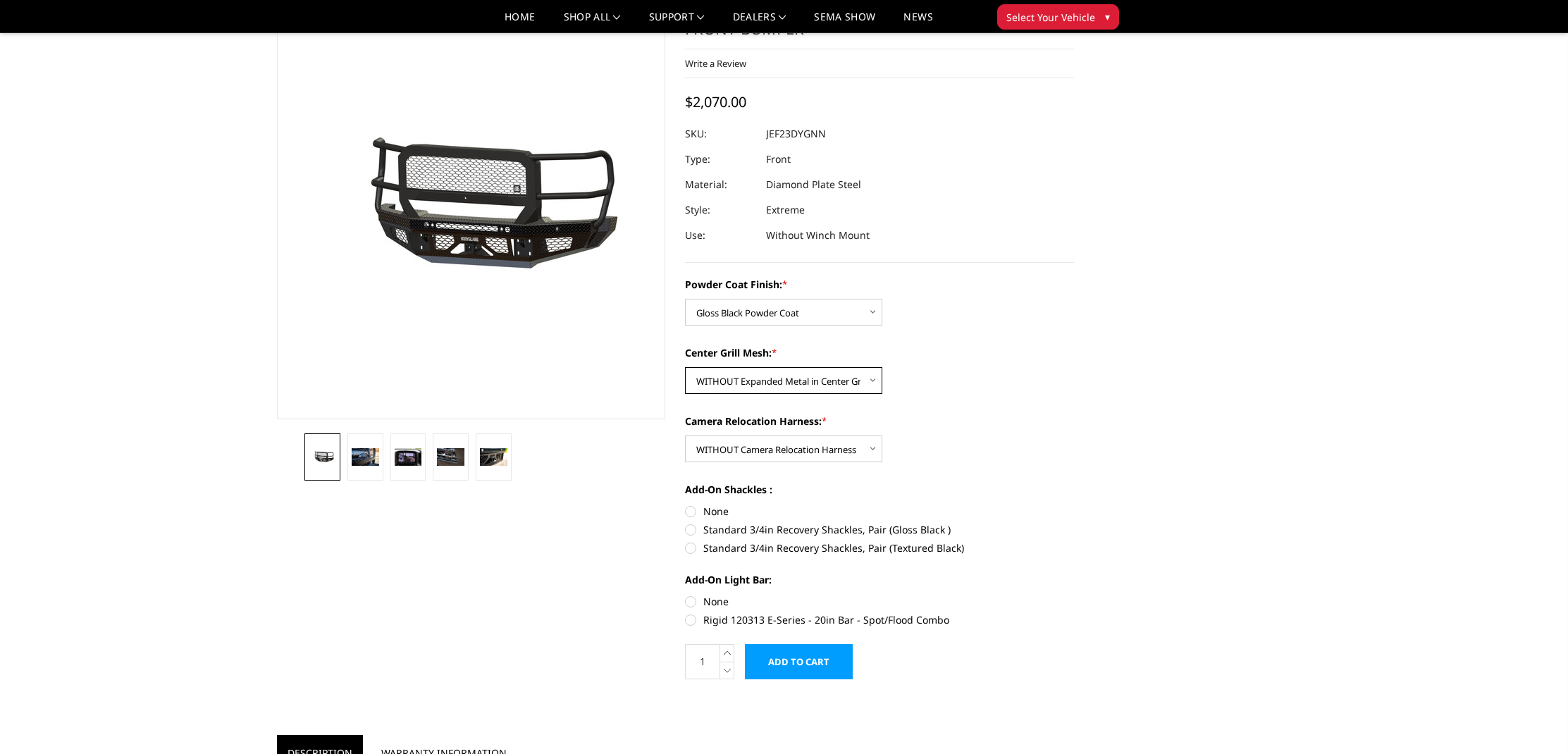
scroll to position [78, 0]
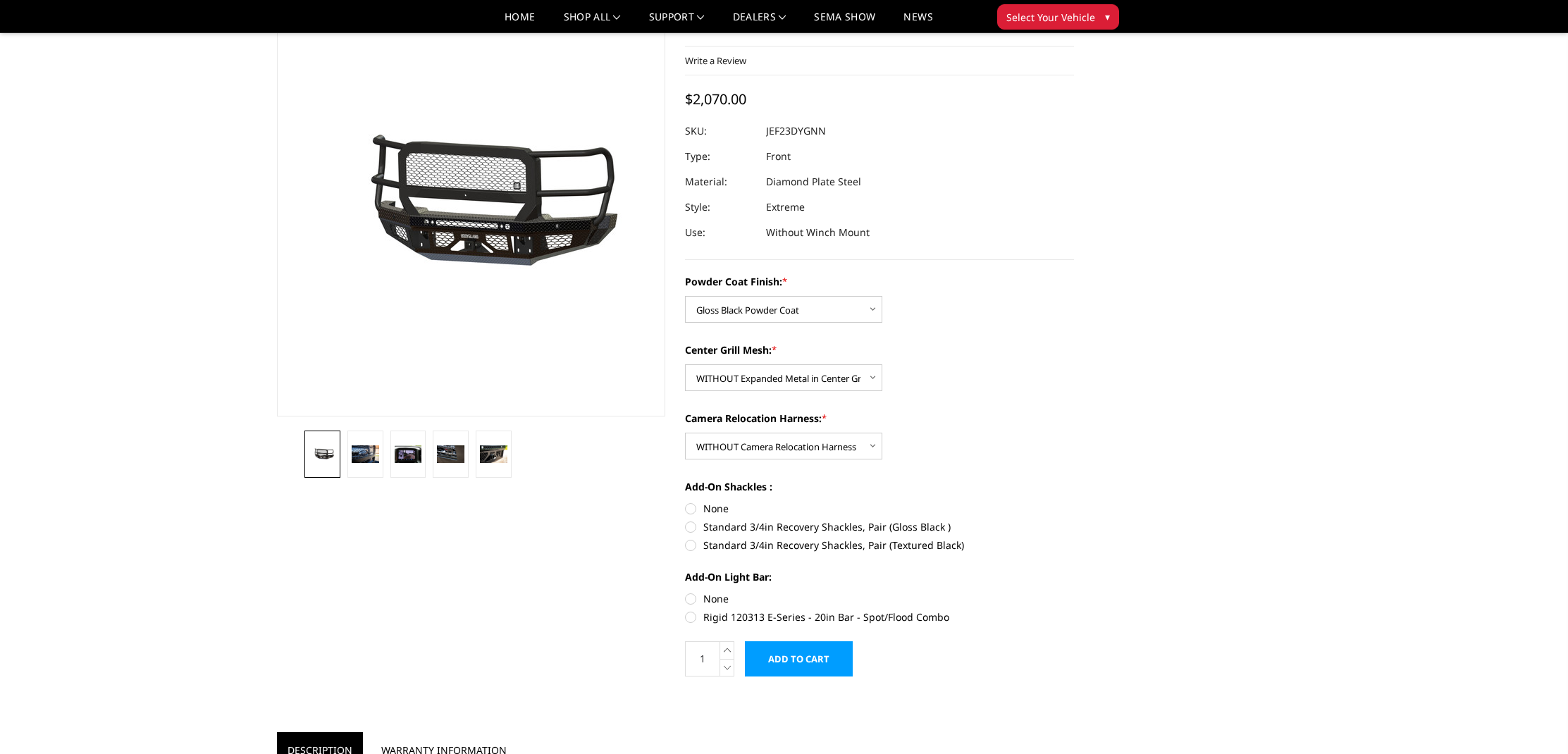
click at [690, 598] on label "None" at bounding box center [880, 598] width 389 height 14
click at [685, 592] on input "None" at bounding box center [685, 591] width 1 height 1
radio input "true"
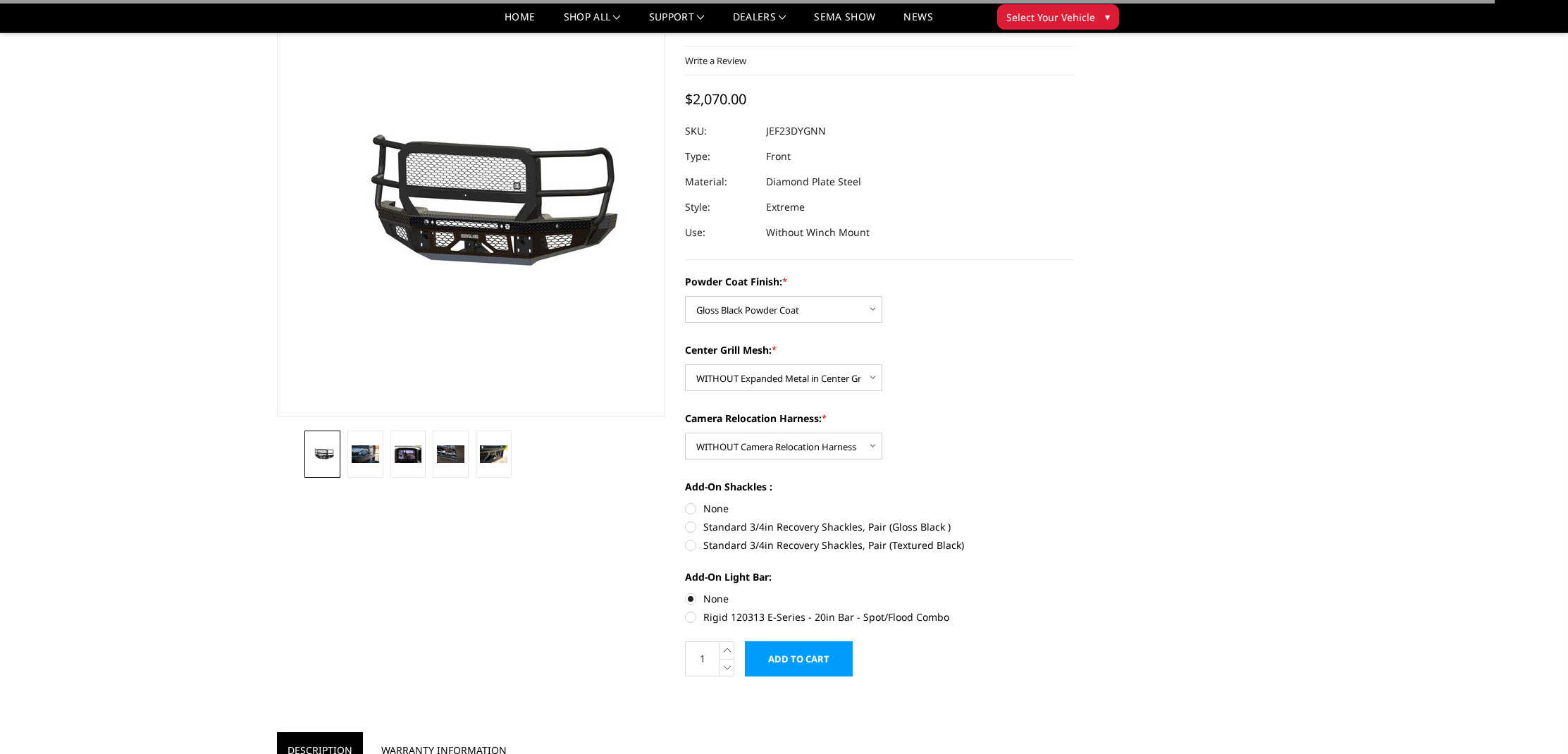
click at [689, 504] on label "None" at bounding box center [880, 508] width 389 height 14
click at [685, 502] on input "None" at bounding box center [685, 501] width 1 height 1
radio input "true"
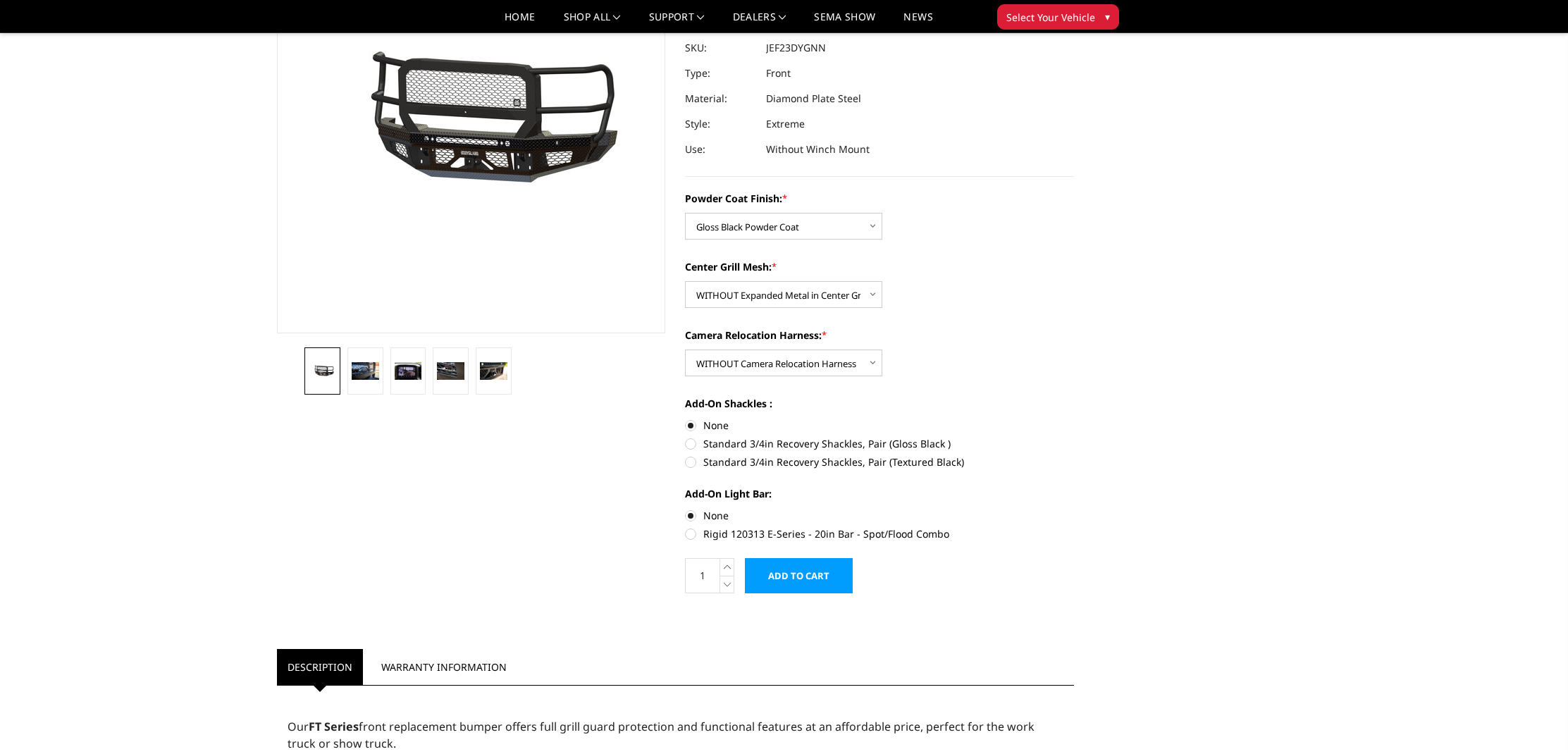
scroll to position [0, 0]
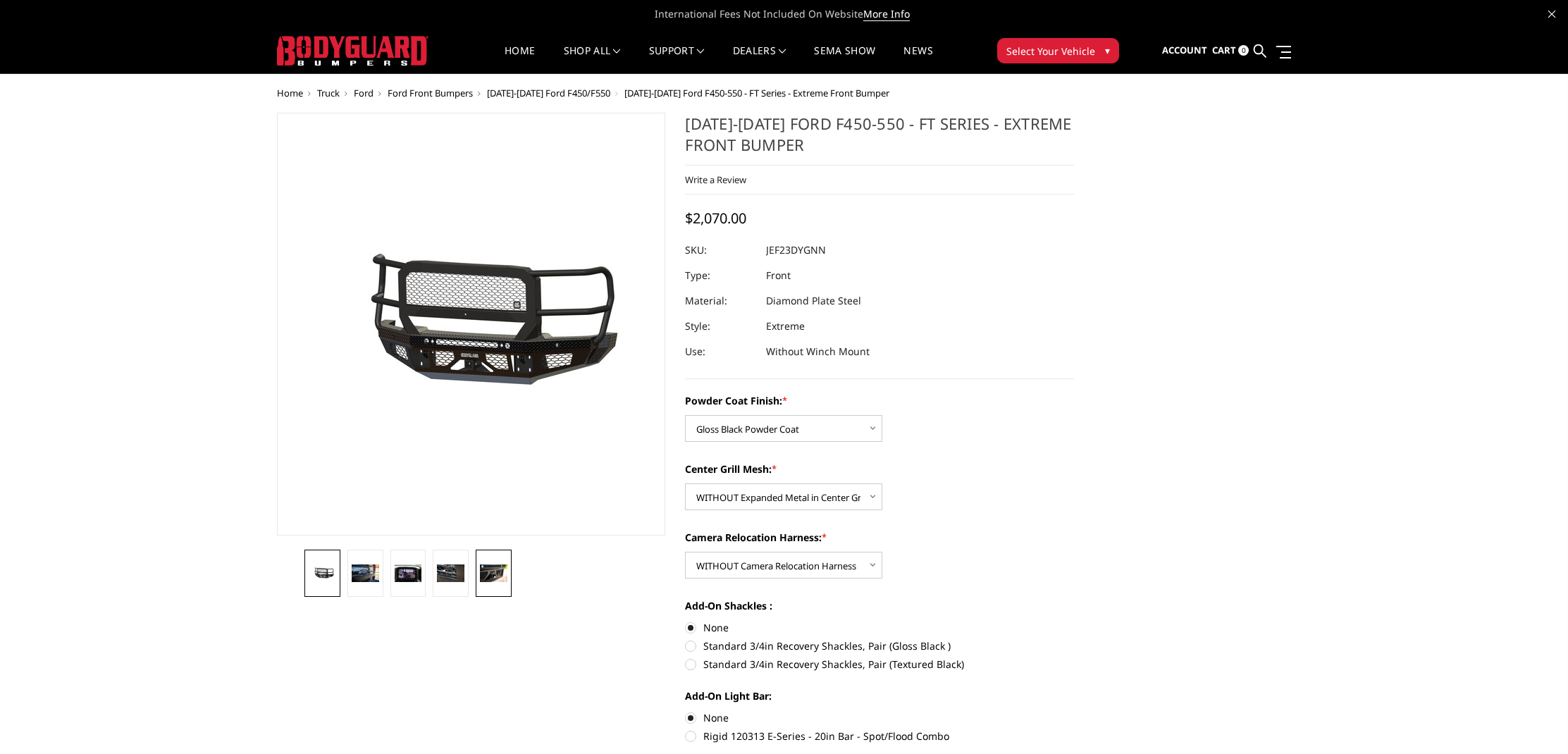
click at [499, 573] on img at bounding box center [494, 573] width 27 height 18
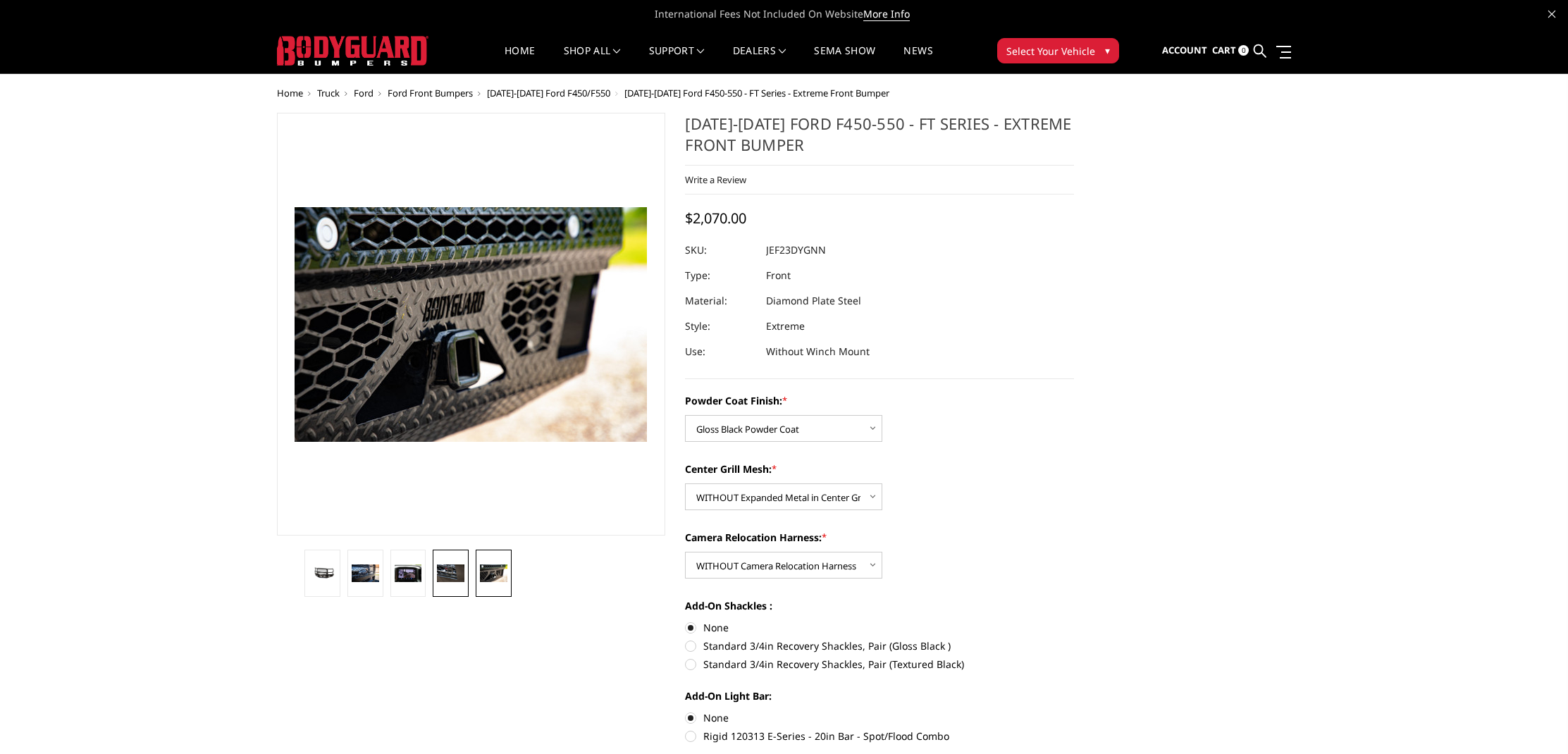
click at [448, 572] on img at bounding box center [450, 573] width 27 height 18
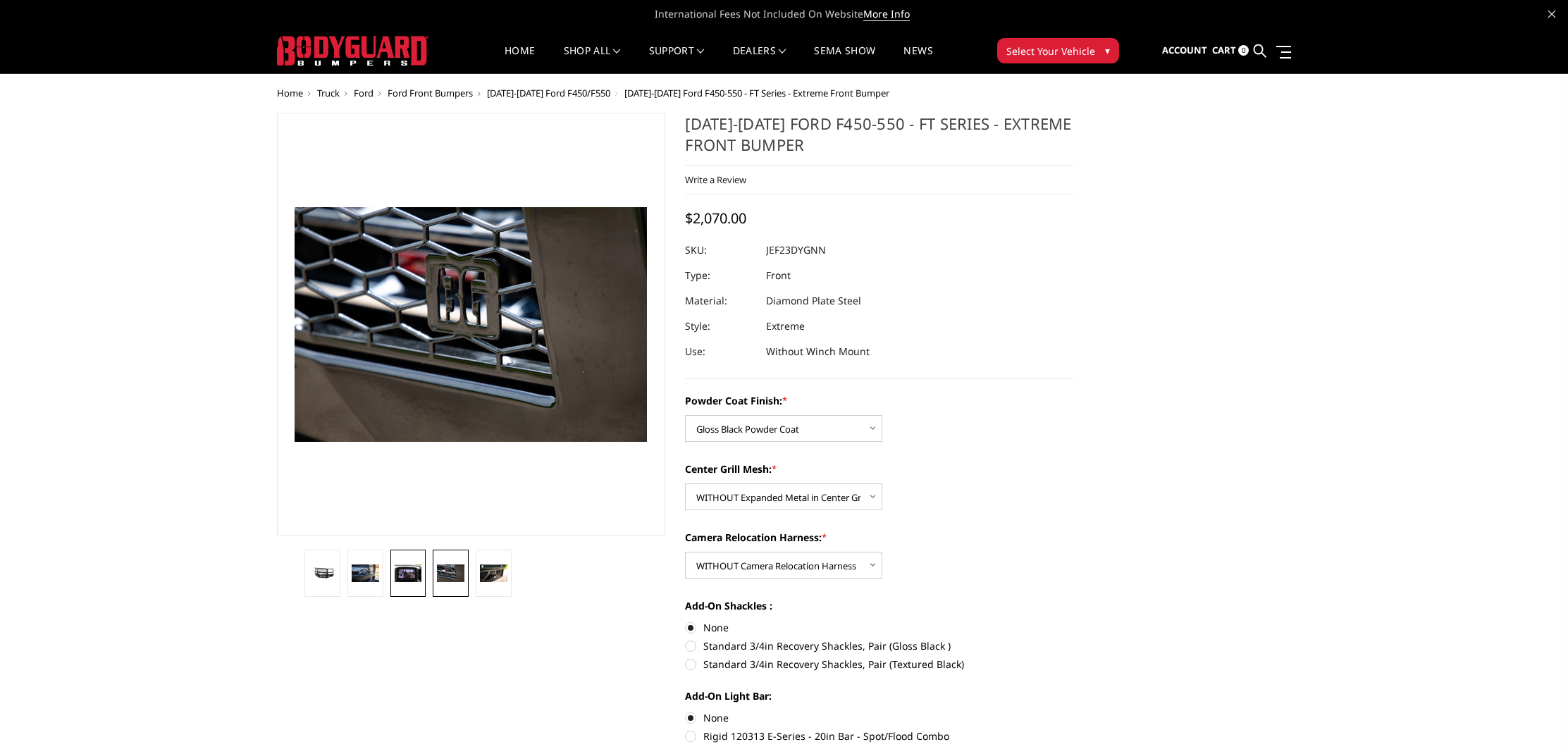
click at [392, 571] on link at bounding box center [409, 573] width 36 height 47
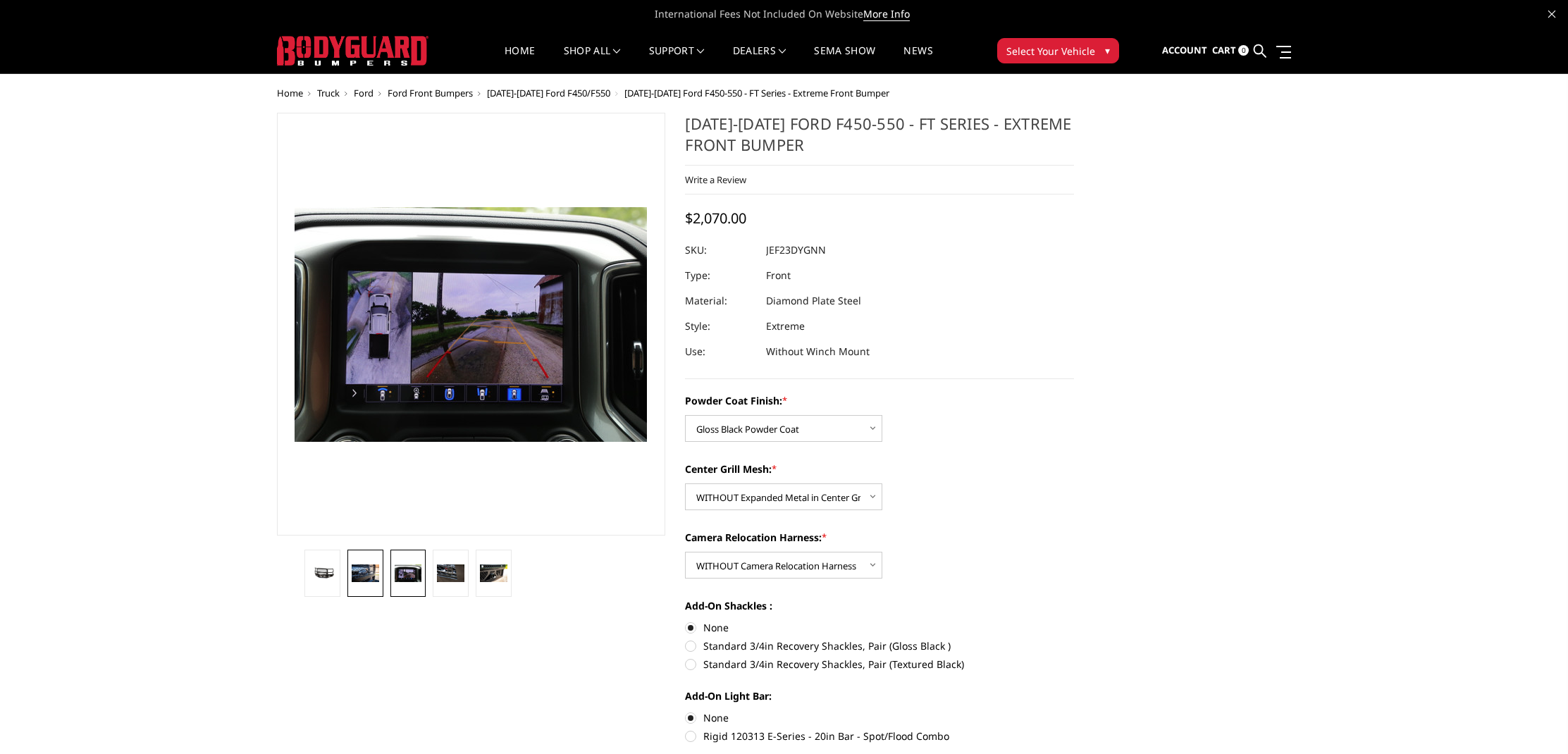
click at [364, 573] on img at bounding box center [365, 573] width 27 height 18
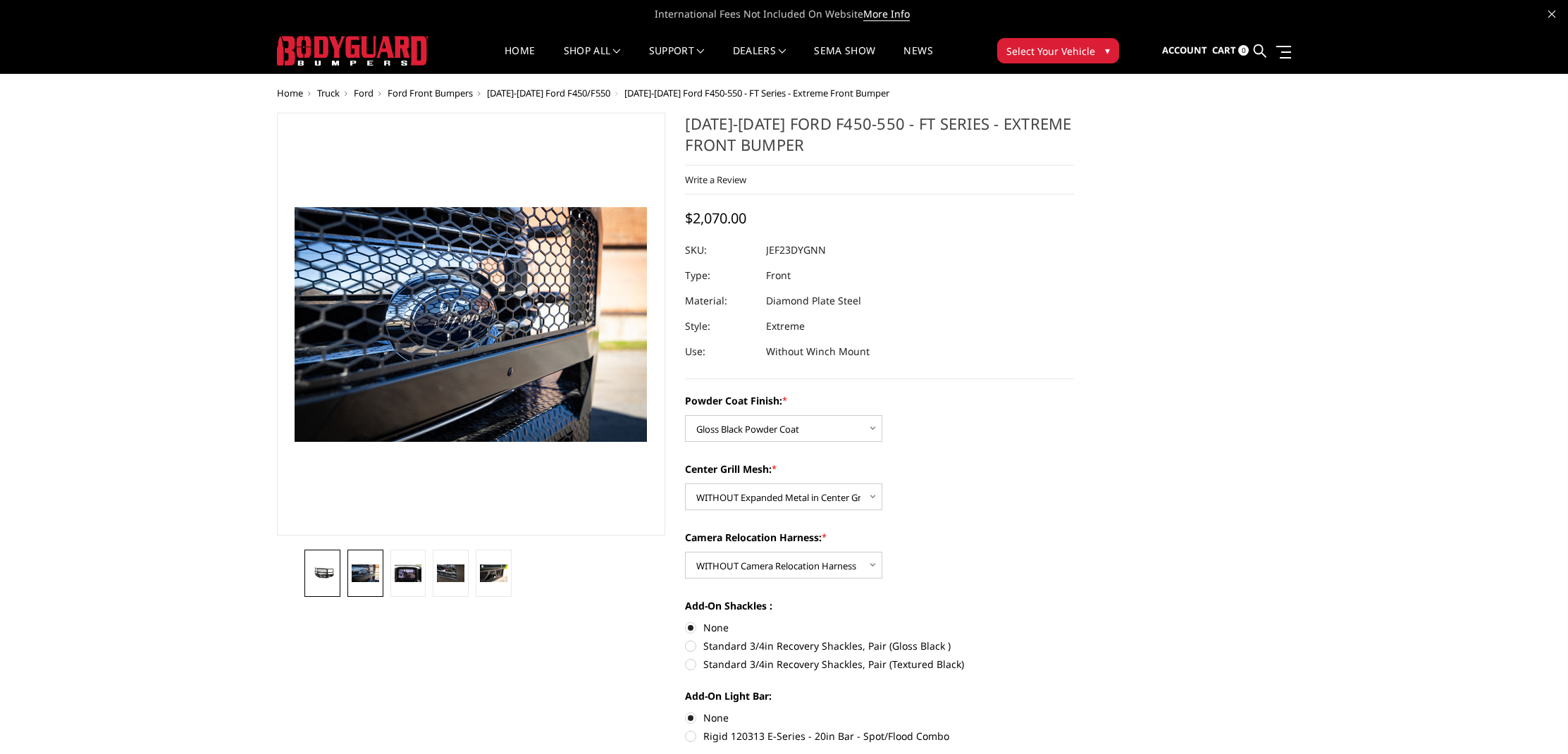
click at [317, 570] on img at bounding box center [322, 573] width 27 height 13
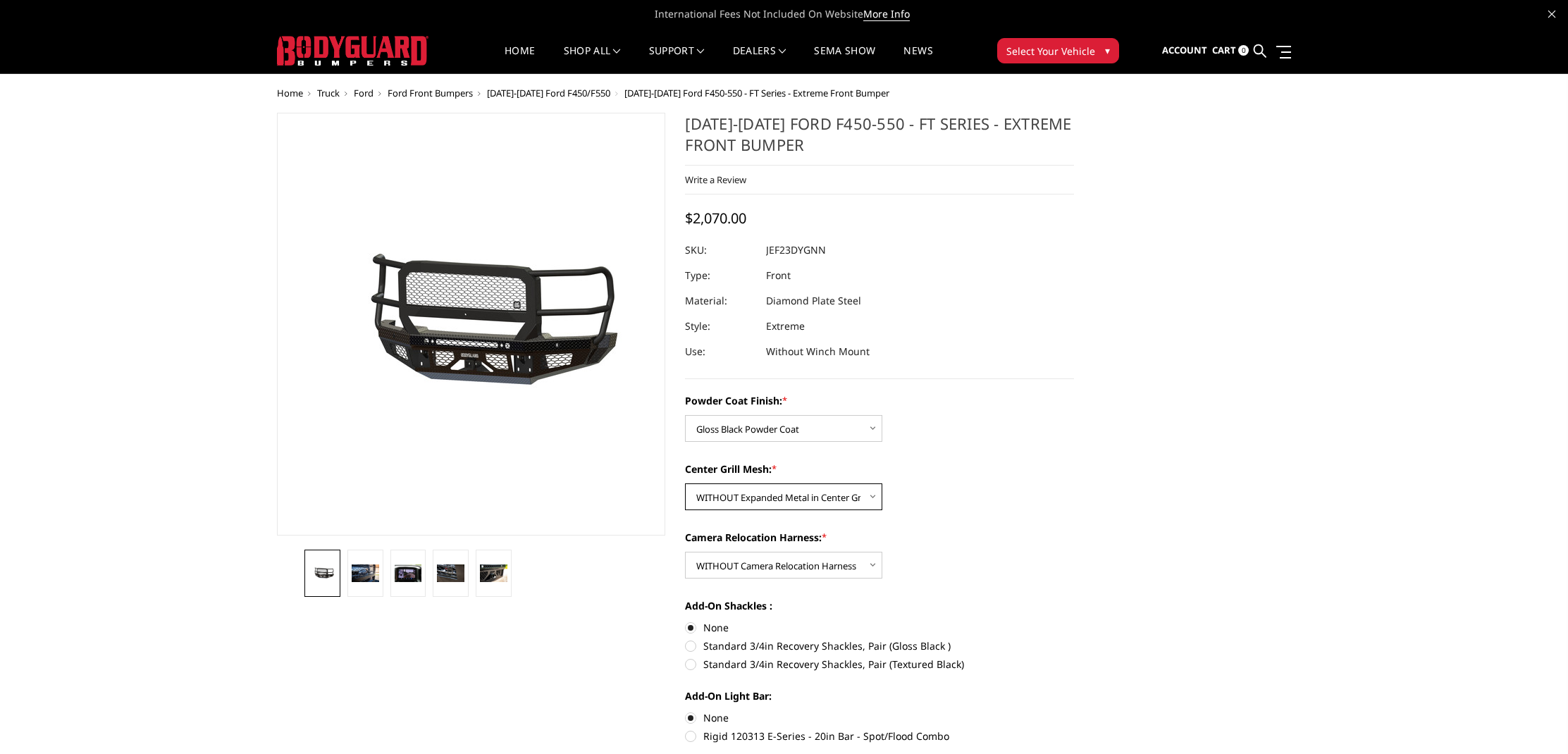
select select "3273"
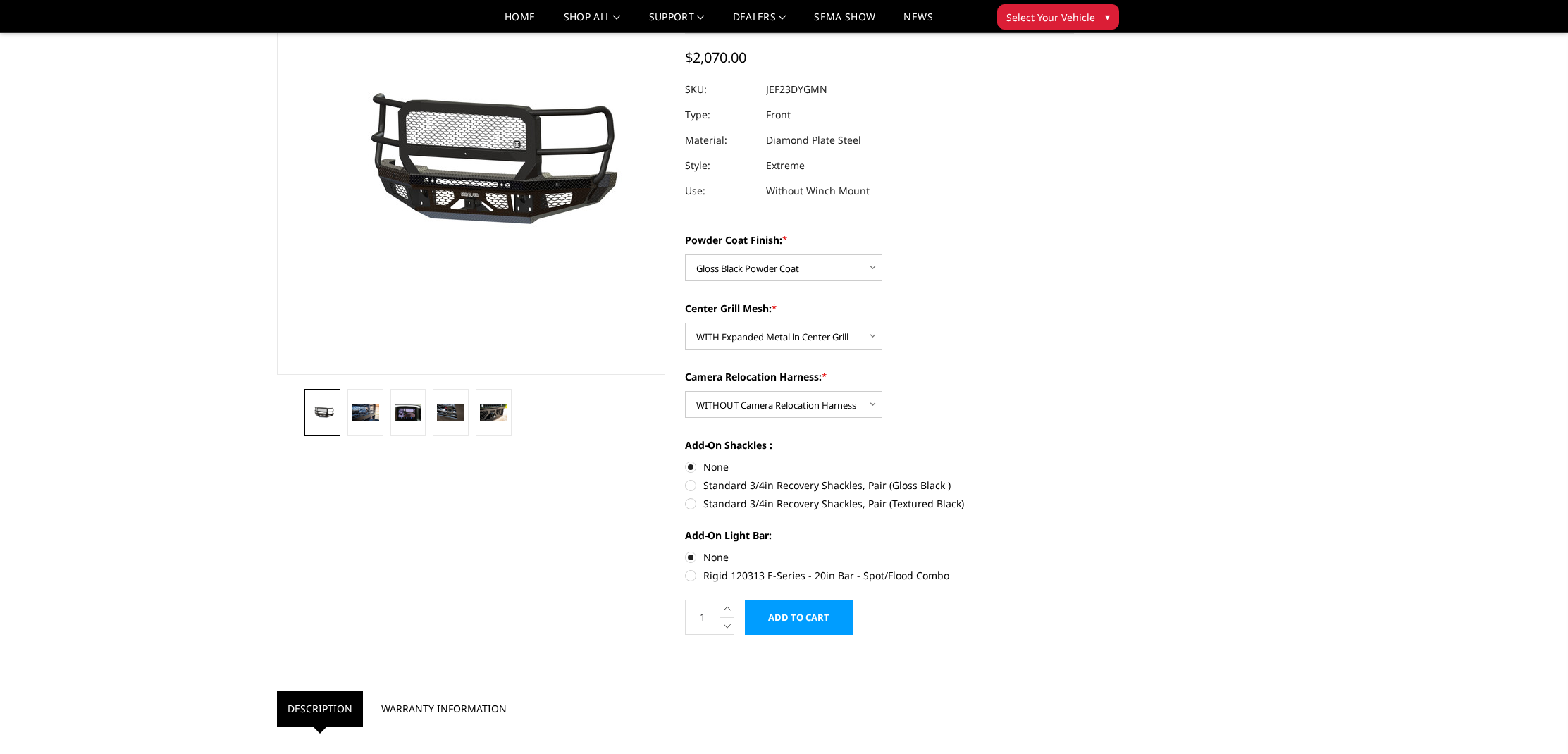
click at [794, 623] on input "Add to Cart" at bounding box center [798, 617] width 108 height 35
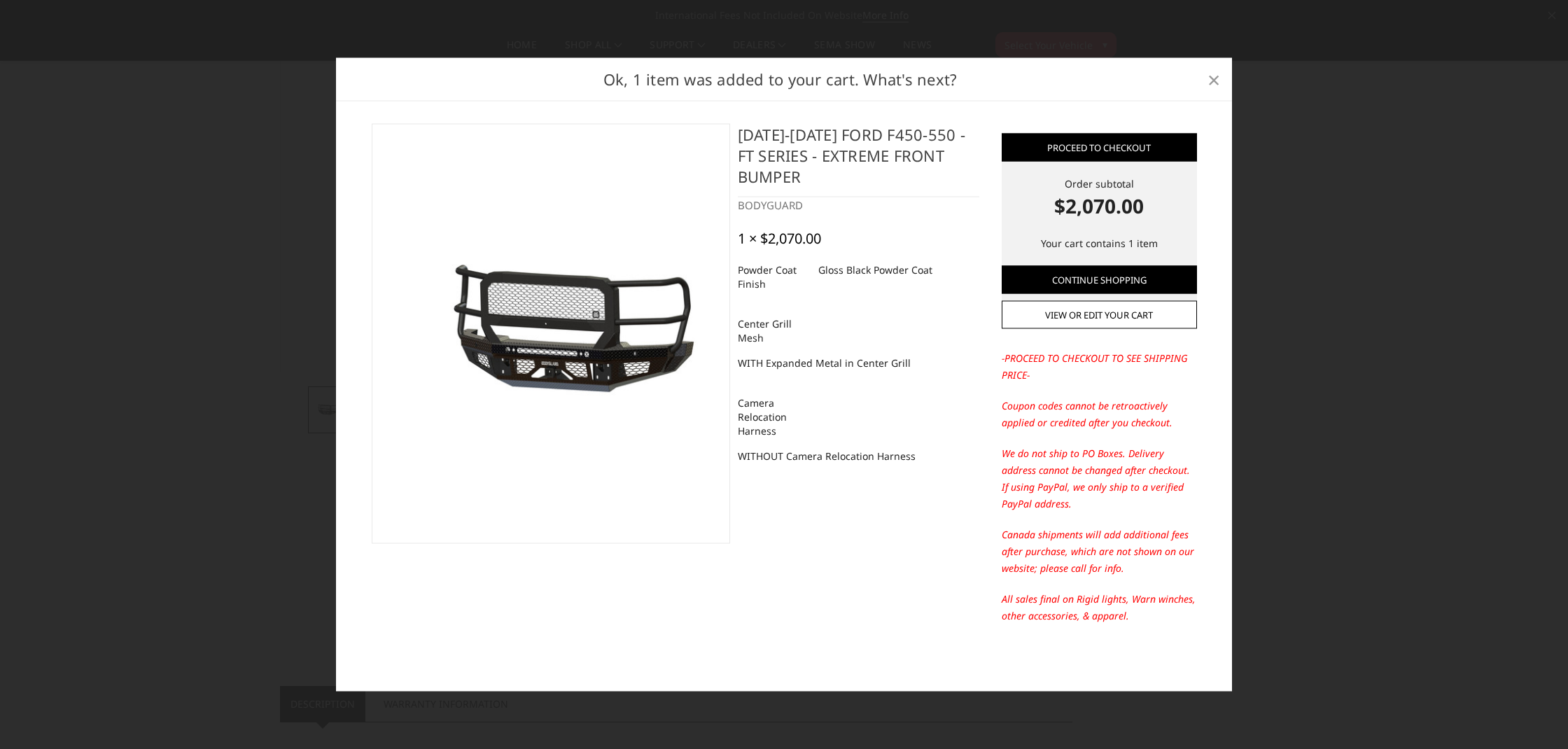
click at [1212, 79] on span "×" at bounding box center [1214, 79] width 13 height 31
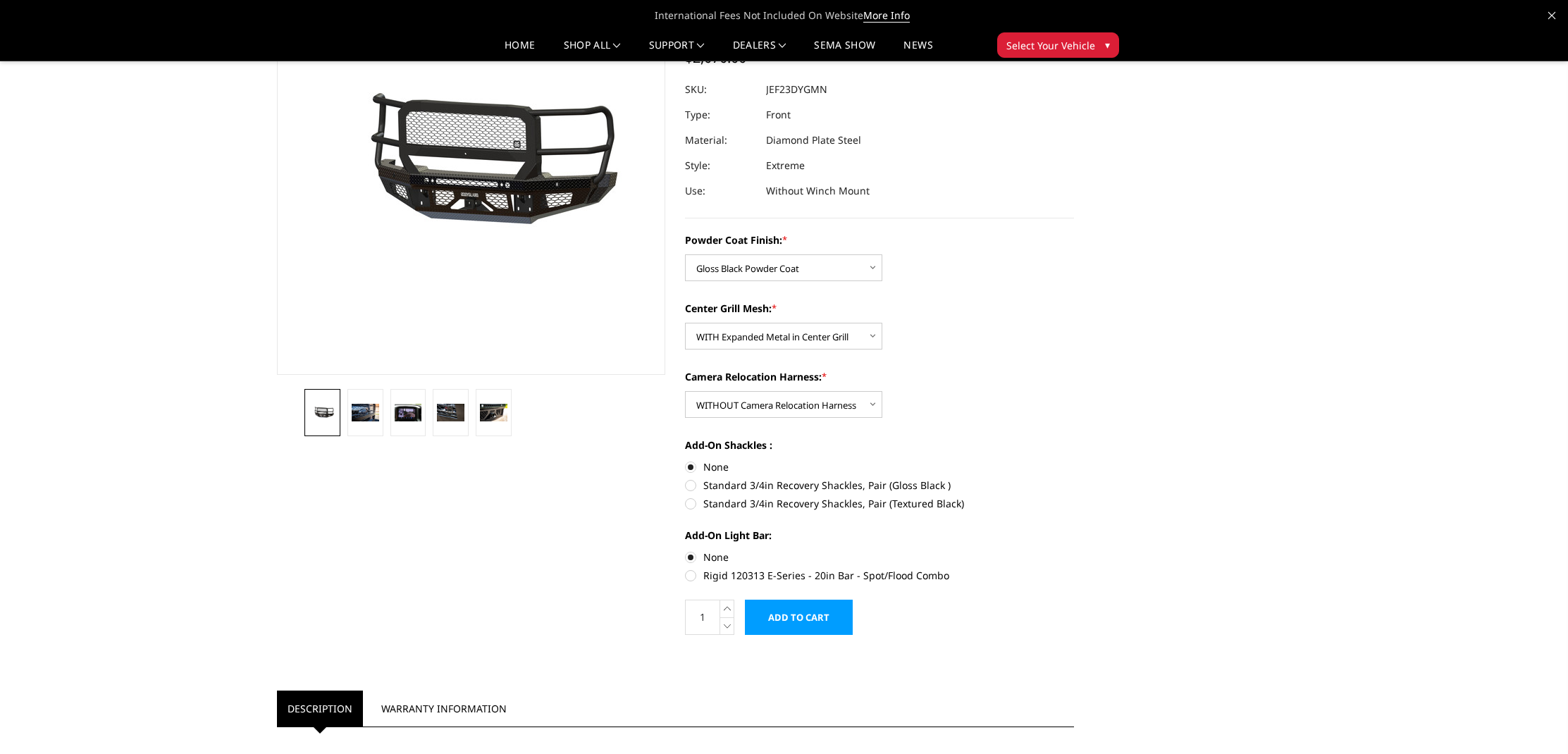
scroll to position [0, 0]
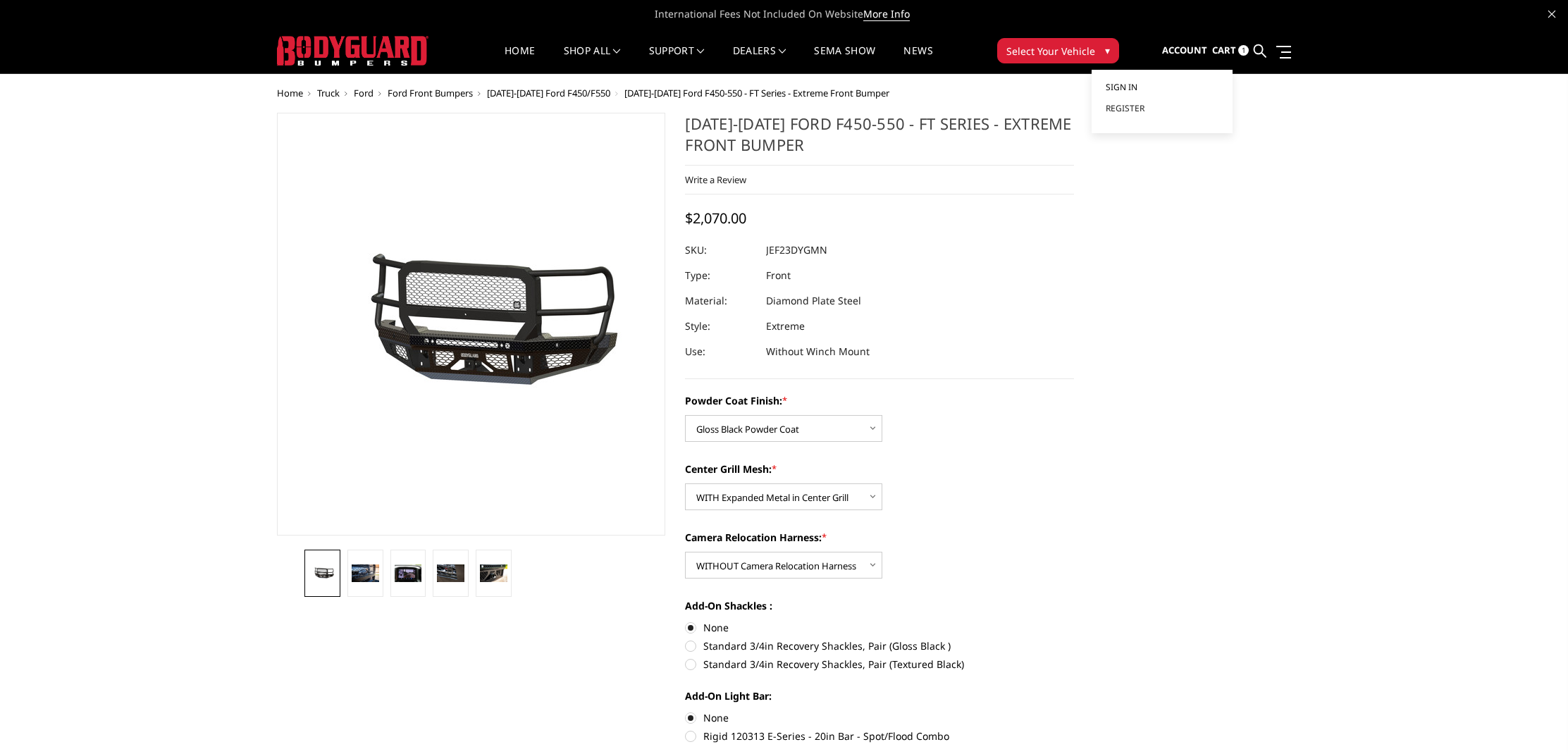
click at [1114, 85] on span "Sign in" at bounding box center [1121, 87] width 32 height 12
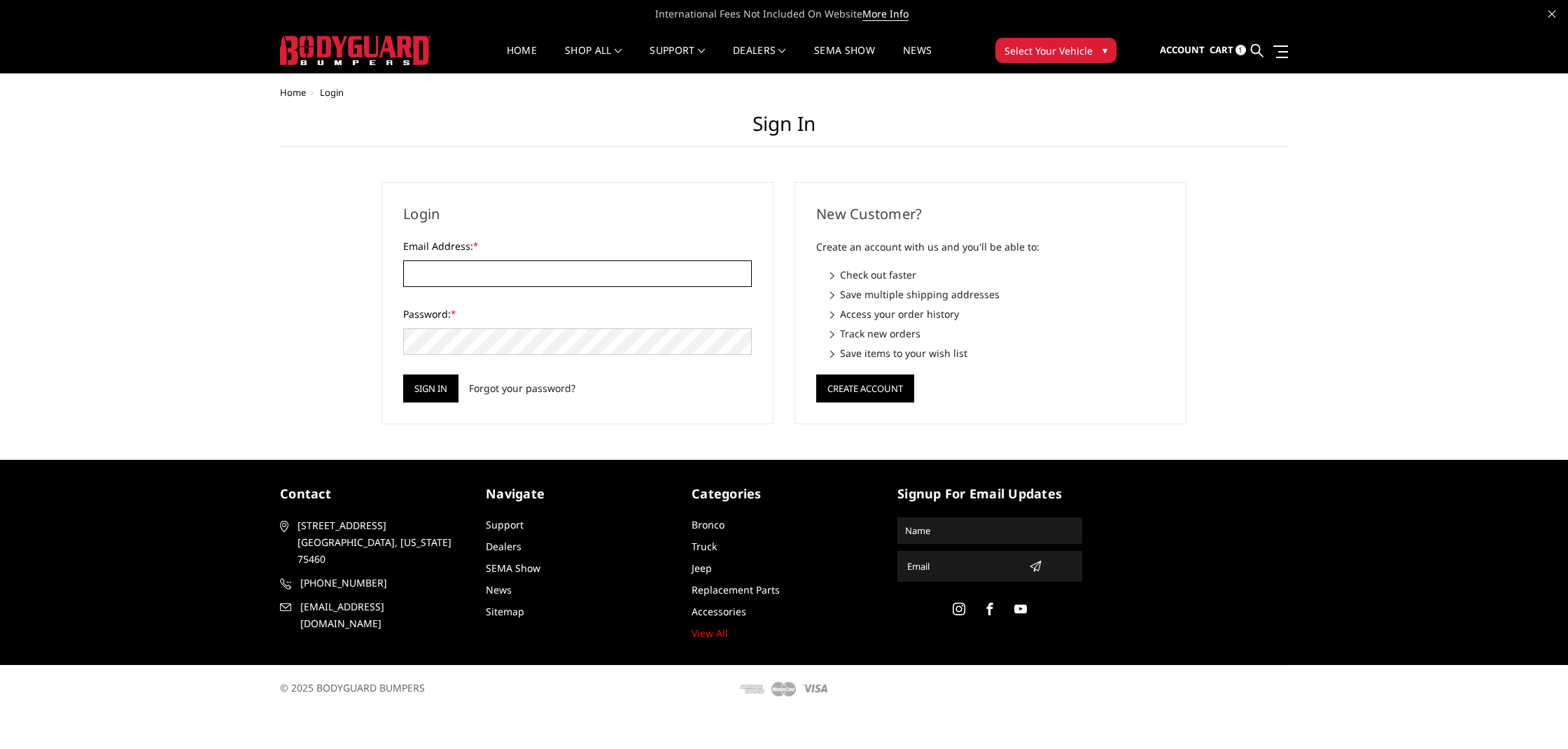
type input "[EMAIL_ADDRESS][DOMAIN_NAME]"
click at [439, 390] on input "Sign in" at bounding box center [431, 388] width 56 height 28
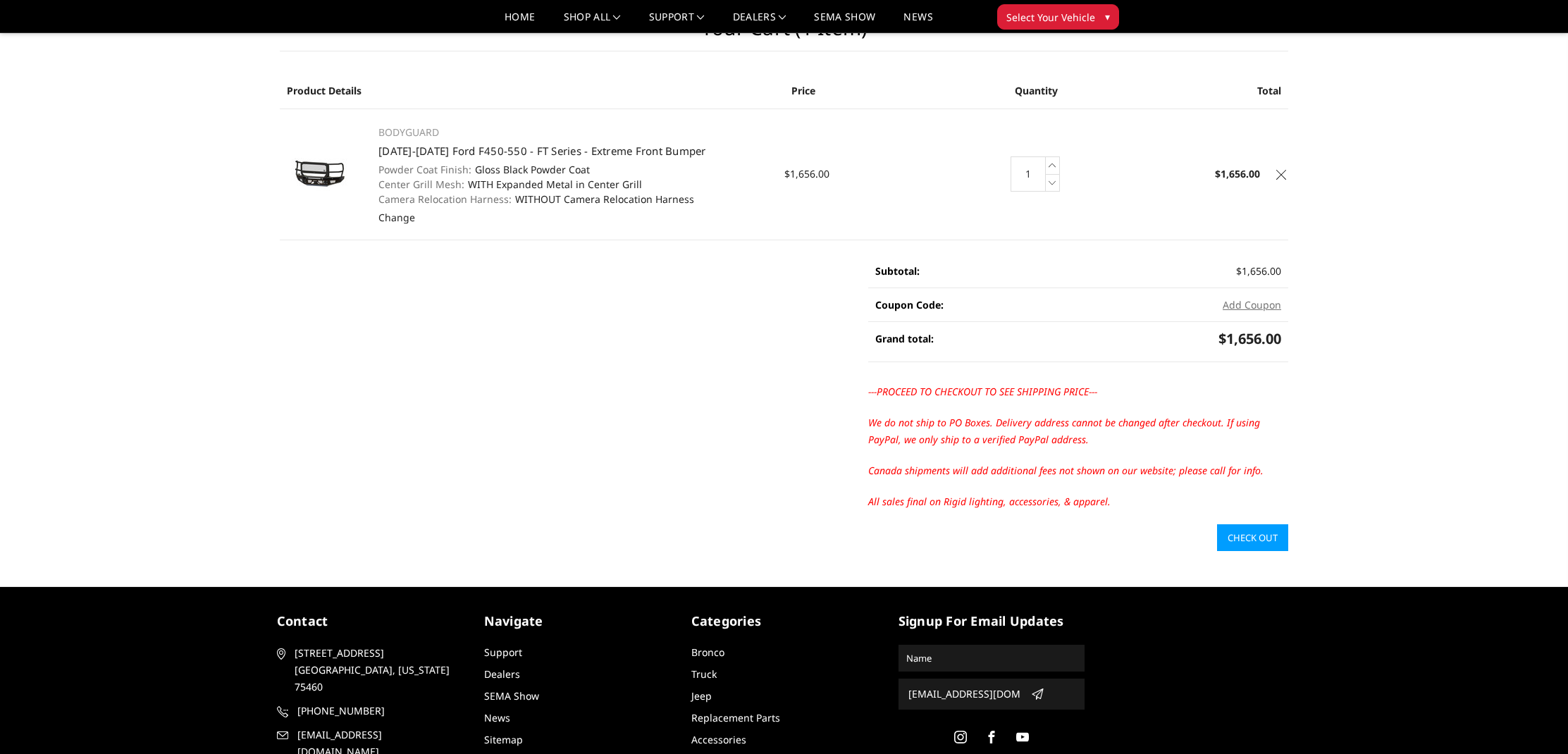
scroll to position [24, 0]
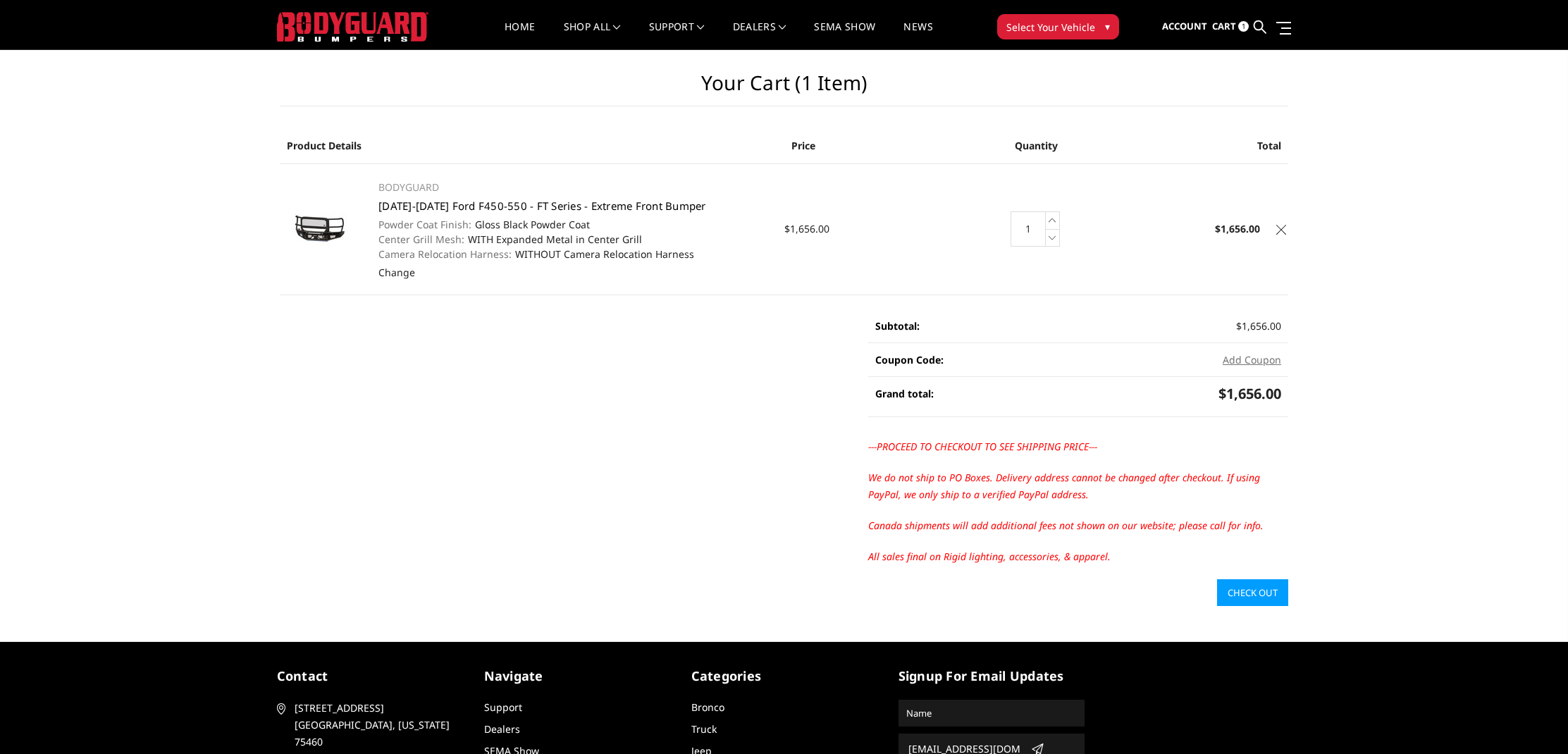
click at [484, 208] on link "[DATE]-[DATE] Ford F450-550 - FT Series - Extreme Front Bumper" at bounding box center [543, 206] width 327 height 14
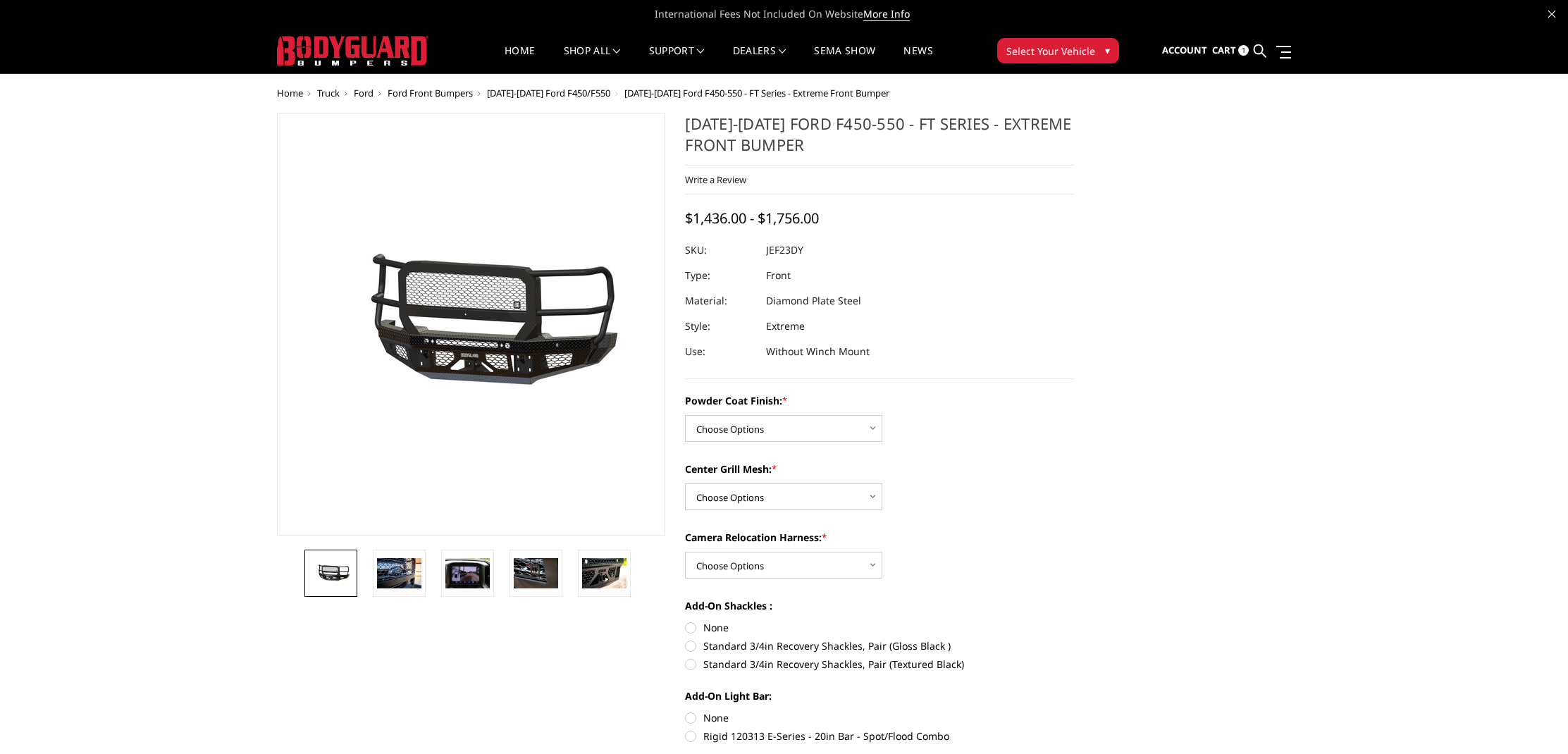
drag, startPoint x: 801, startPoint y: 240, endPoint x: 773, endPoint y: 250, distance: 29.7
click at [773, 250] on dl "SKU: JEF23DY UPC: Type: Front Material: Diamond Plate Steel Style: Extreme Use:…" at bounding box center [880, 301] width 389 height 127
drag, startPoint x: 808, startPoint y: 250, endPoint x: 765, endPoint y: 250, distance: 43.0
click at [765, 250] on div at bounding box center [880, 250] width 389 height 25
drag, startPoint x: 765, startPoint y: 250, endPoint x: 800, endPoint y: 257, distance: 35.7
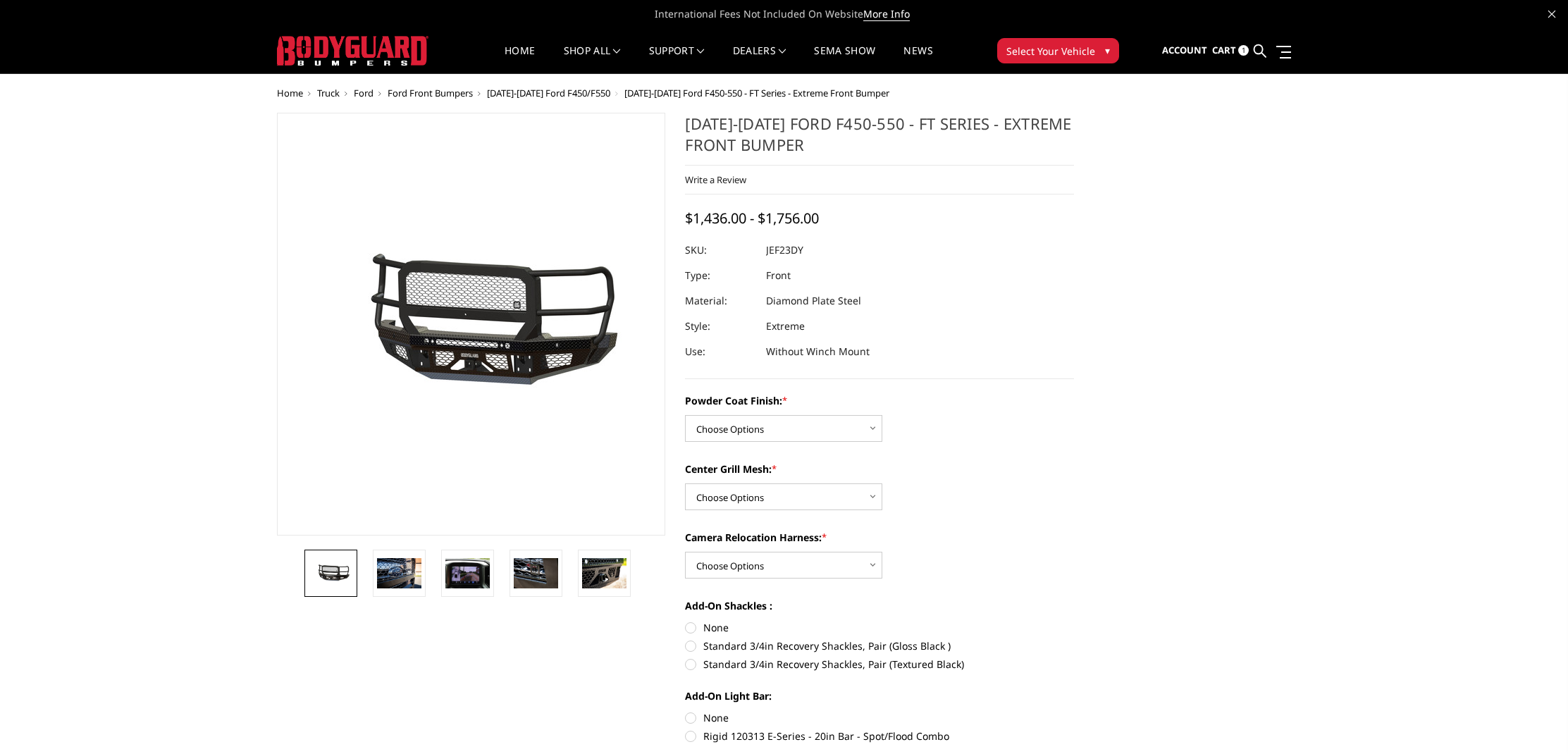
click at [800, 257] on dl "SKU: JEF23DY UPC: Type: Front Material: Diamond Plate Steel Style: Extreme Use:…" at bounding box center [880, 301] width 389 height 127
click at [800, 256] on dd "JEF23DY" at bounding box center [784, 250] width 37 height 25
click at [801, 254] on dd "JEF23DY" at bounding box center [784, 250] width 37 height 25
drag, startPoint x: 802, startPoint y: 253, endPoint x: 783, endPoint y: 258, distance: 19.6
click at [800, 255] on dd "JEF23DY" at bounding box center [784, 250] width 37 height 25
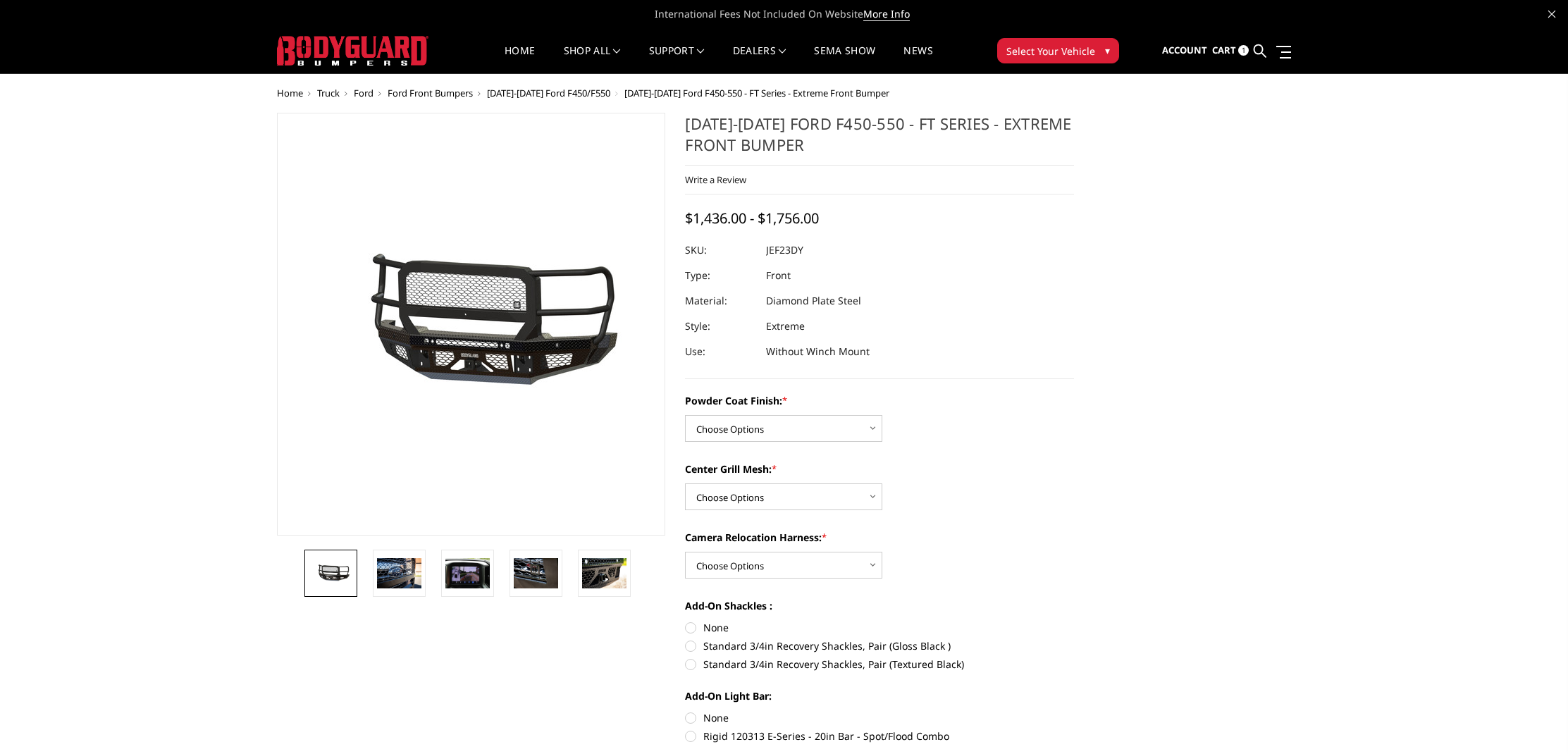
click at [1229, 53] on span "Cart" at bounding box center [1224, 50] width 24 height 13
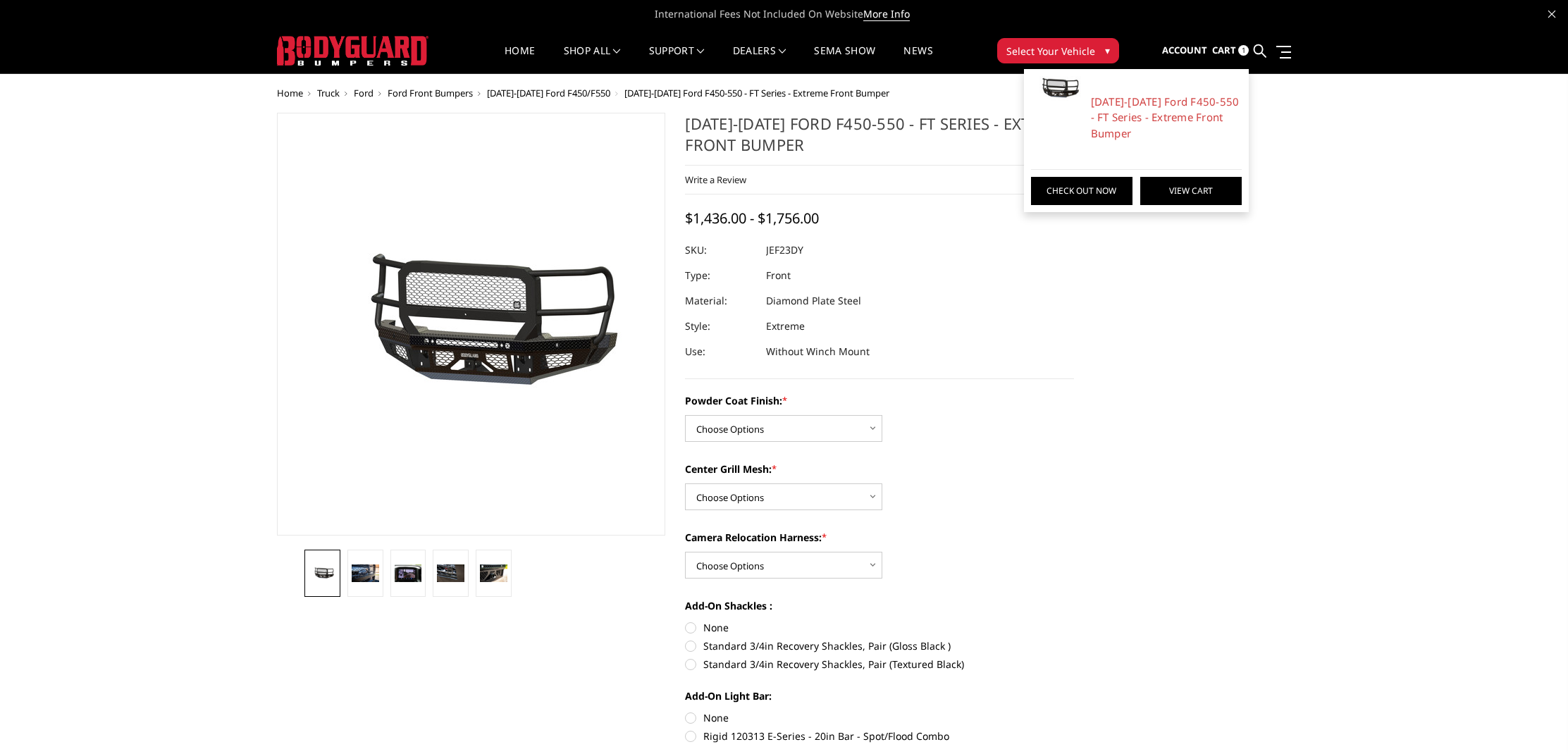
click at [1179, 198] on link "View Cart" at bounding box center [1191, 191] width 101 height 28
